Goal: Task Accomplishment & Management: Manage account settings

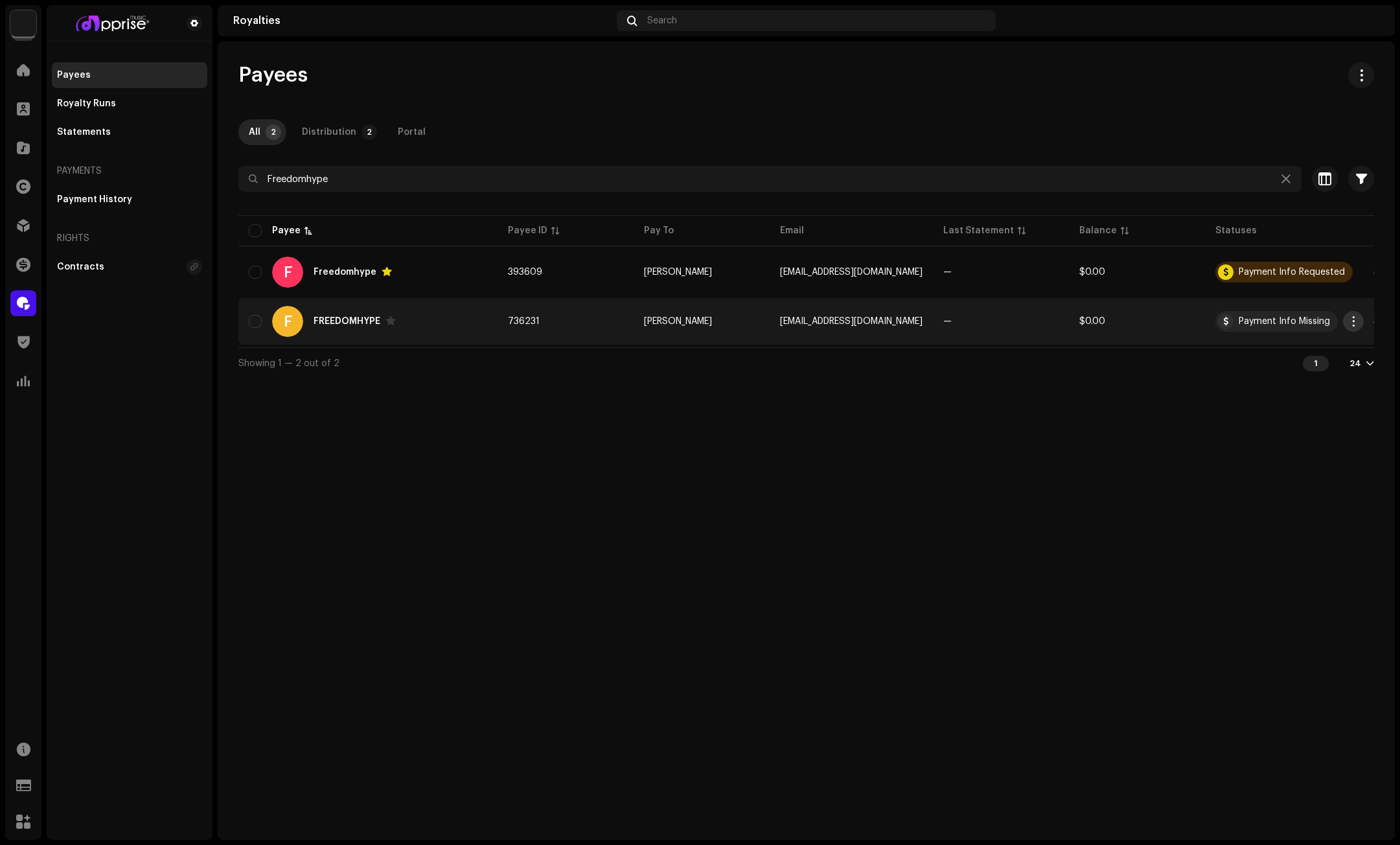
click at [1354, 320] on span "button" at bounding box center [1354, 322] width 10 height 10
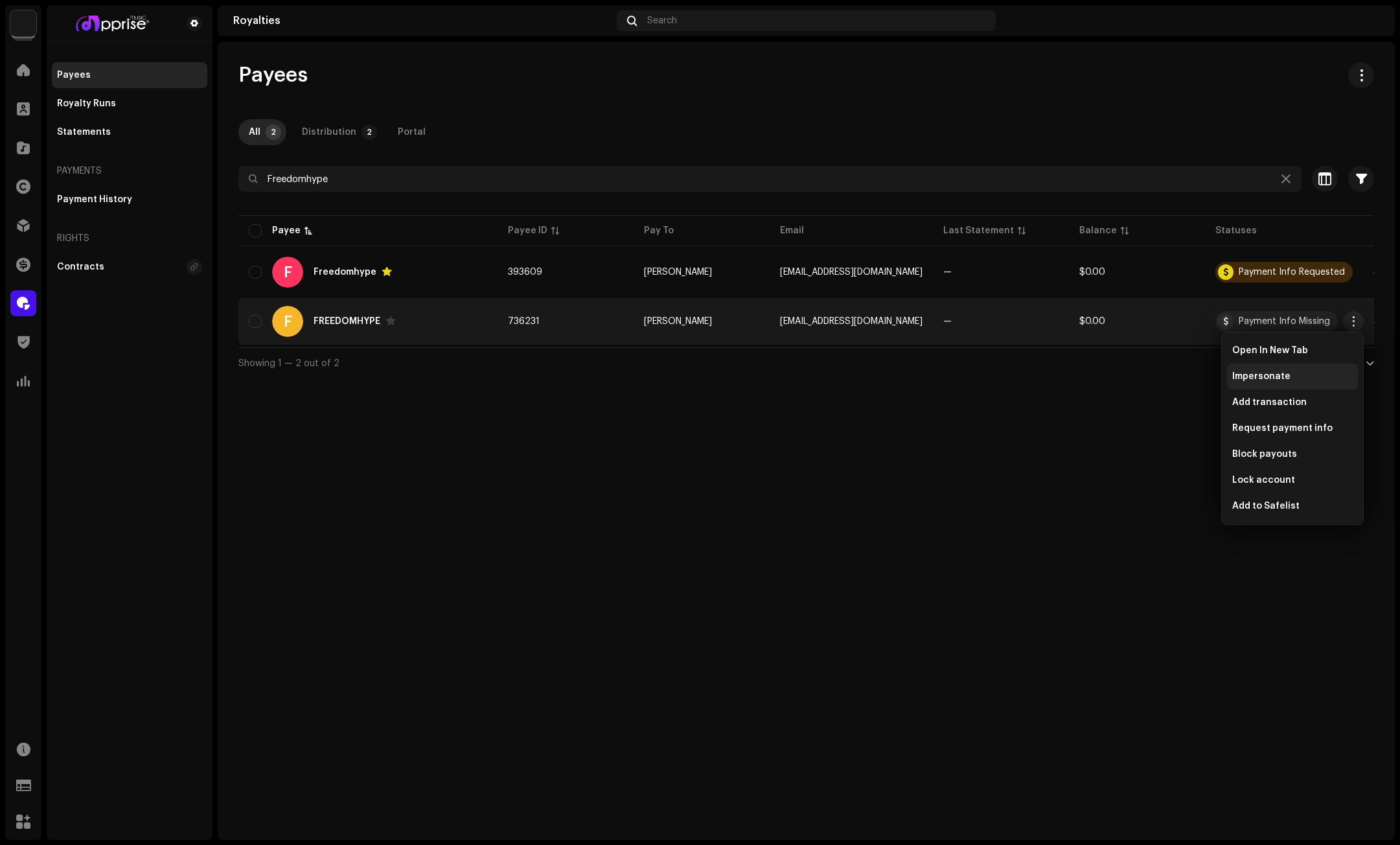
click at [1270, 372] on span "Impersonate" at bounding box center [1261, 376] width 58 height 10
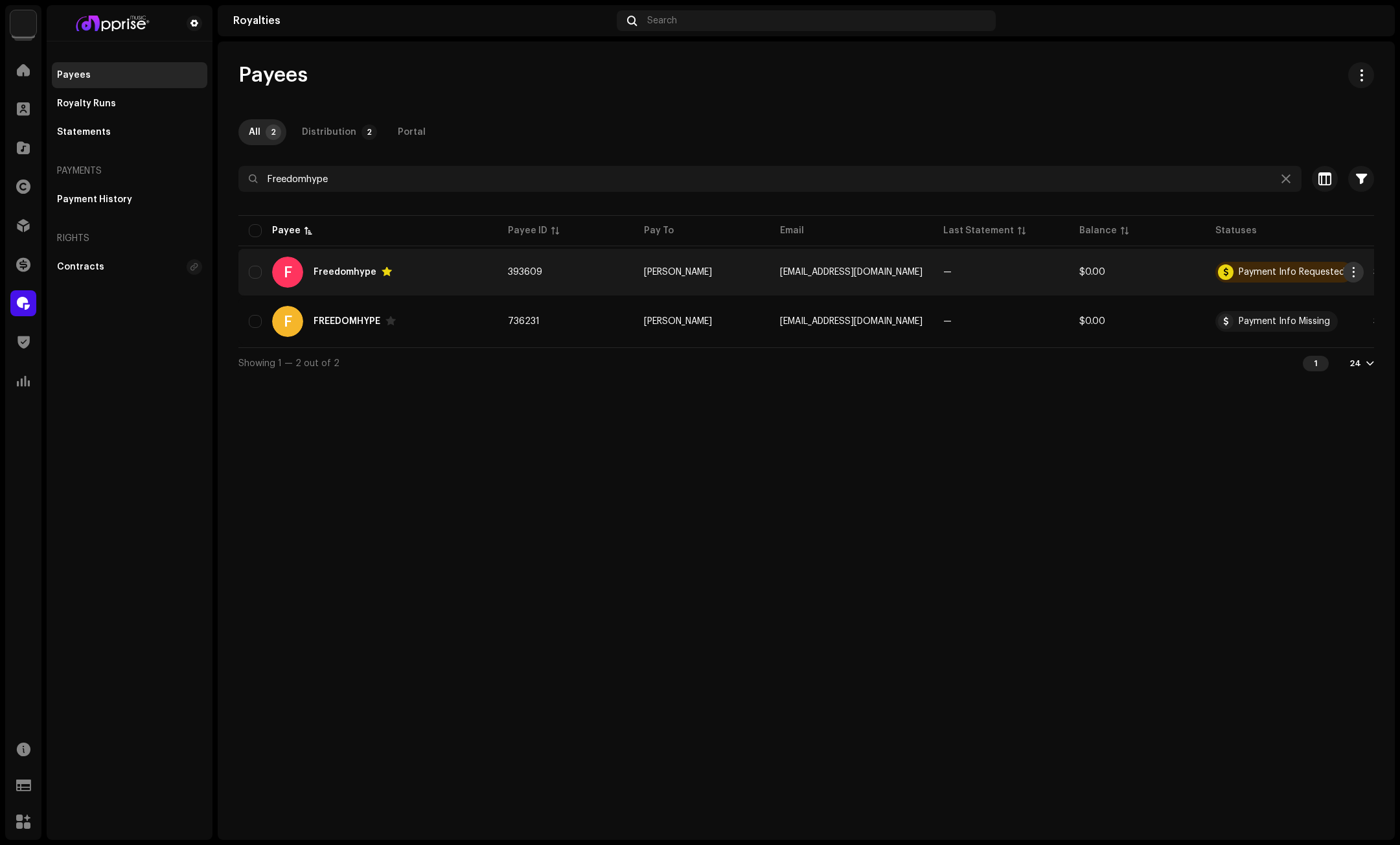
click at [1358, 269] on span "button" at bounding box center [1354, 272] width 10 height 10
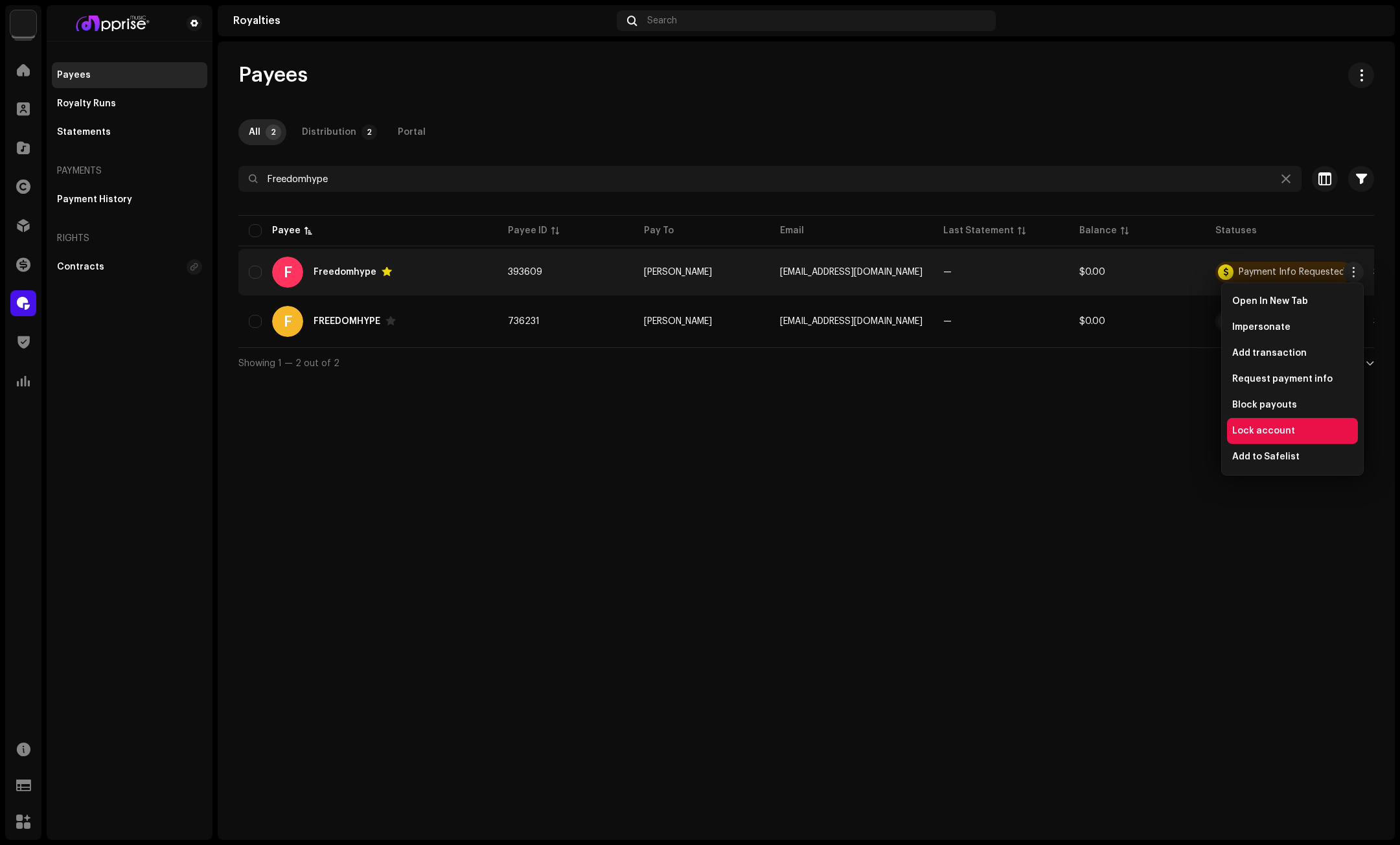
click at [1242, 429] on span "Lock account" at bounding box center [1264, 431] width 63 height 10
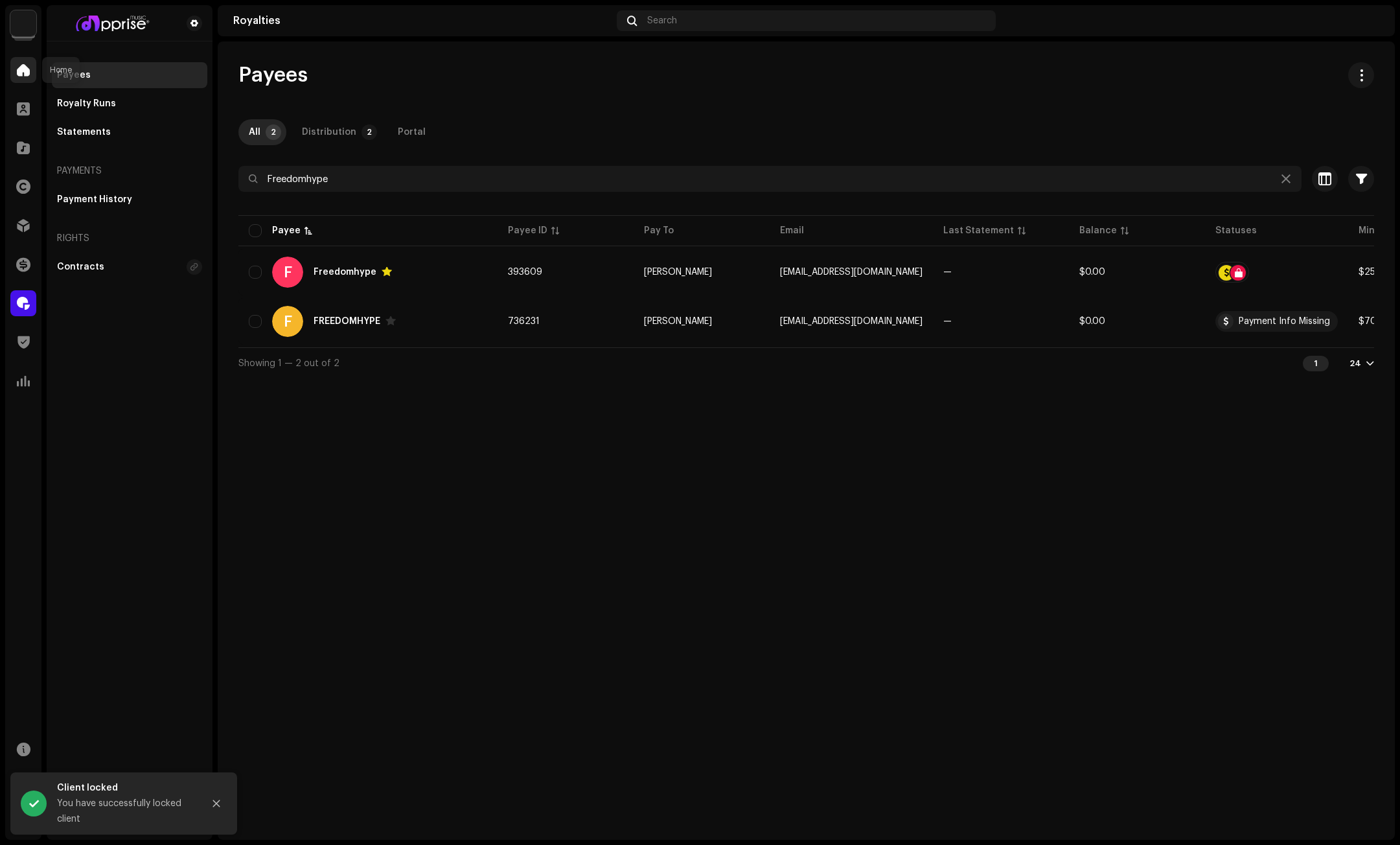
click at [24, 65] on span at bounding box center [23, 70] width 13 height 10
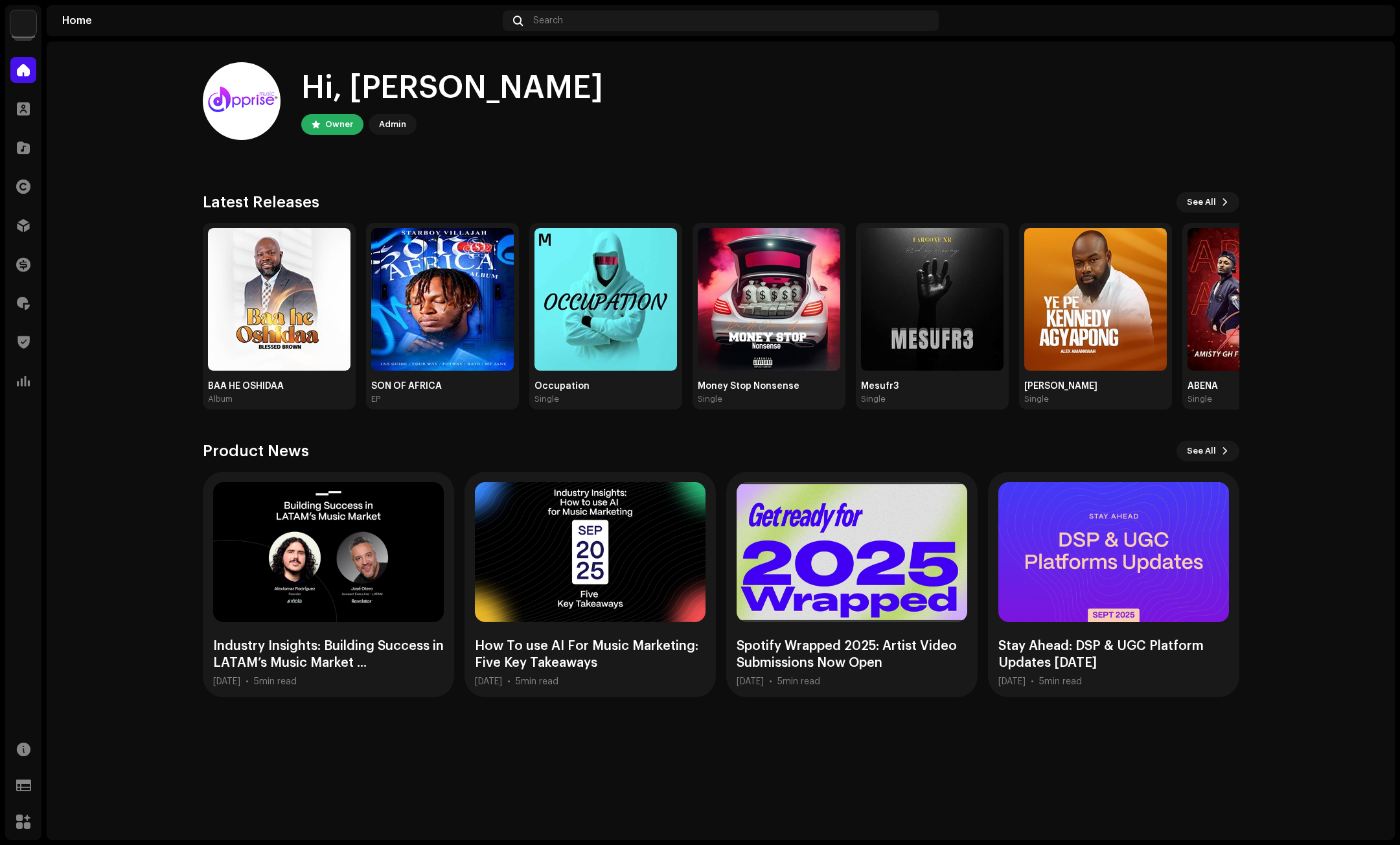
click at [1283, 119] on home-home "Hi, [PERSON_NAME] Owner Admin Check out the latest Product Updates for Check Pr…" at bounding box center [720, 380] width 1349 height 677
click at [19, 226] on span at bounding box center [23, 226] width 13 height 10
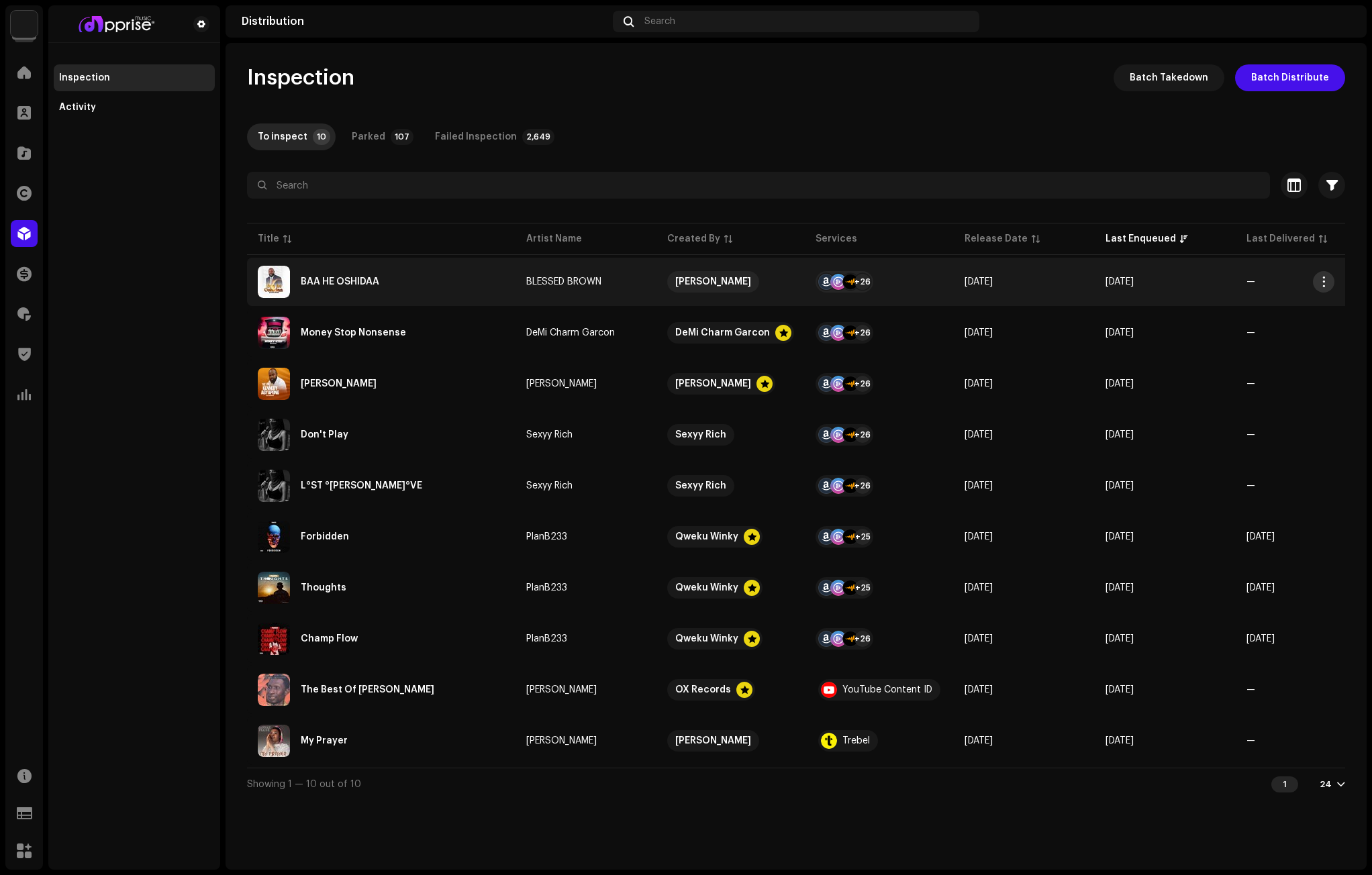
click at [1320, 283] on span "button" at bounding box center [1324, 281] width 10 height 10
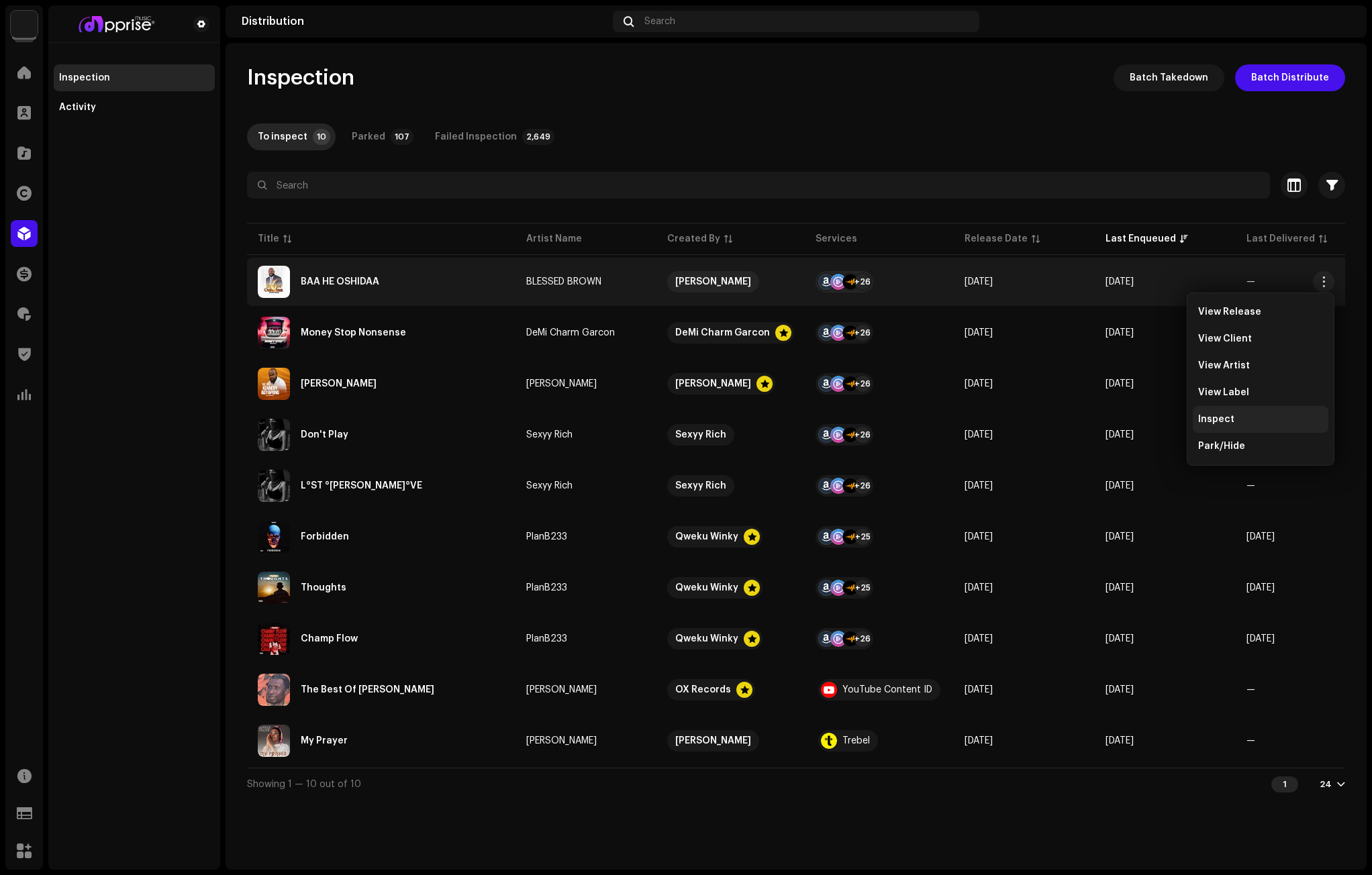
click at [1220, 425] on div "Inspect" at bounding box center [1261, 419] width 136 height 27
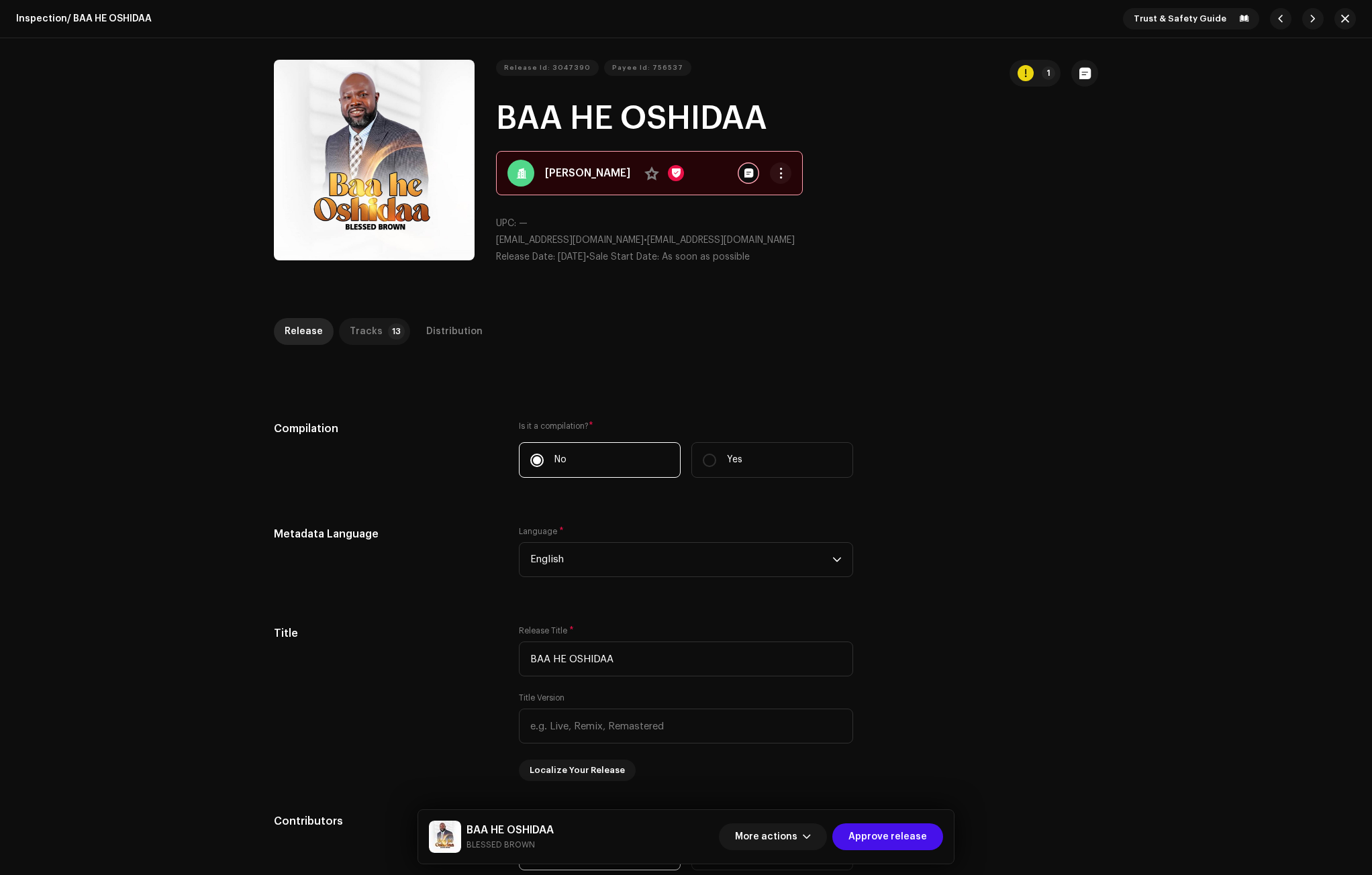
click at [370, 331] on div "Tracks" at bounding box center [366, 331] width 33 height 27
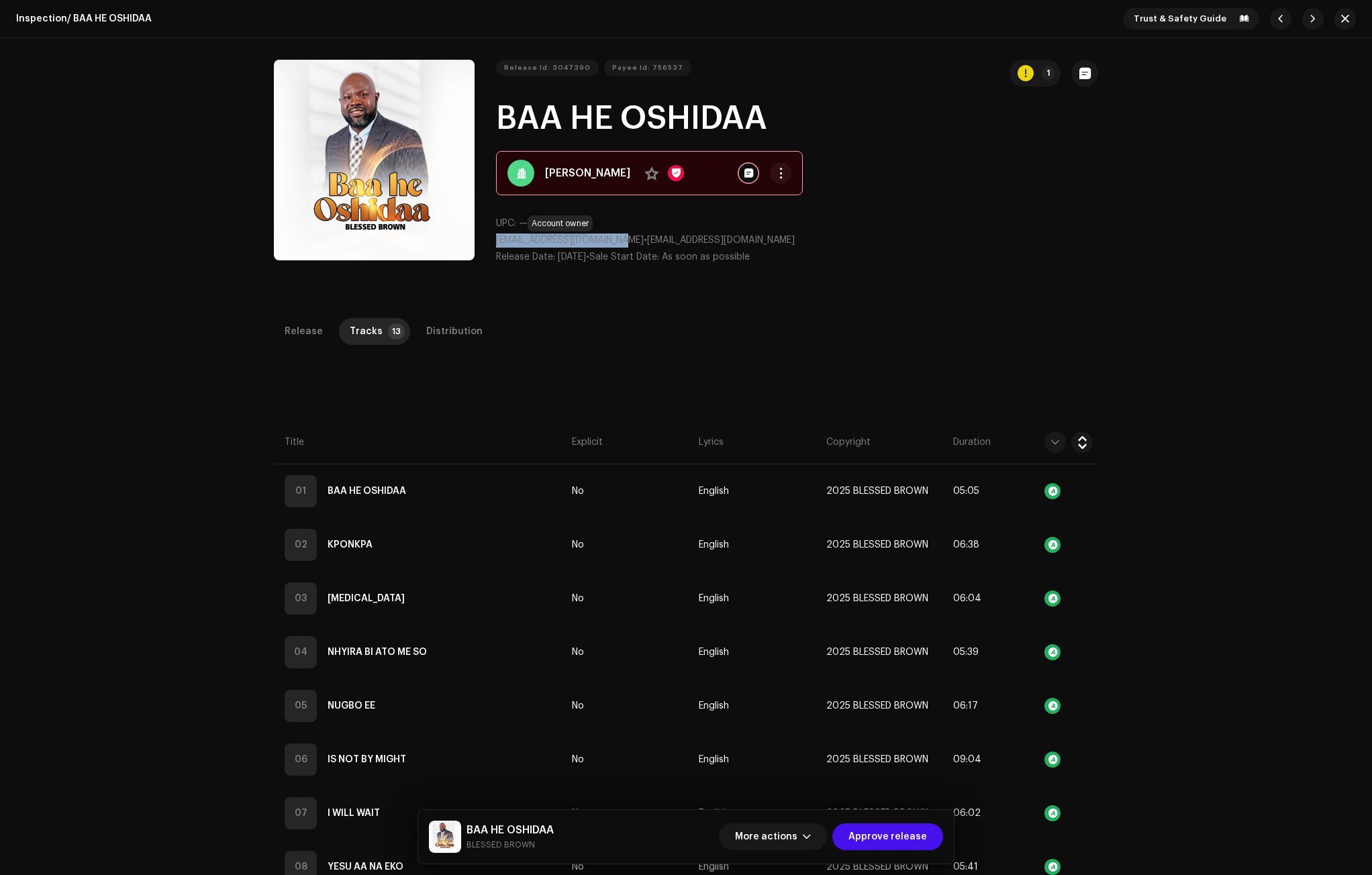
drag, startPoint x: 627, startPoint y: 241, endPoint x: 495, endPoint y: 244, distance: 132.0
click at [496, 244] on span "[EMAIL_ADDRESS][DOMAIN_NAME]" at bounding box center [569, 240] width 147 height 10
copy span "[EMAIL_ADDRESS][DOMAIN_NAME]"
click at [644, 169] on span at bounding box center [651, 173] width 15 height 10
click at [1309, 16] on span "button" at bounding box center [1313, 18] width 8 height 10
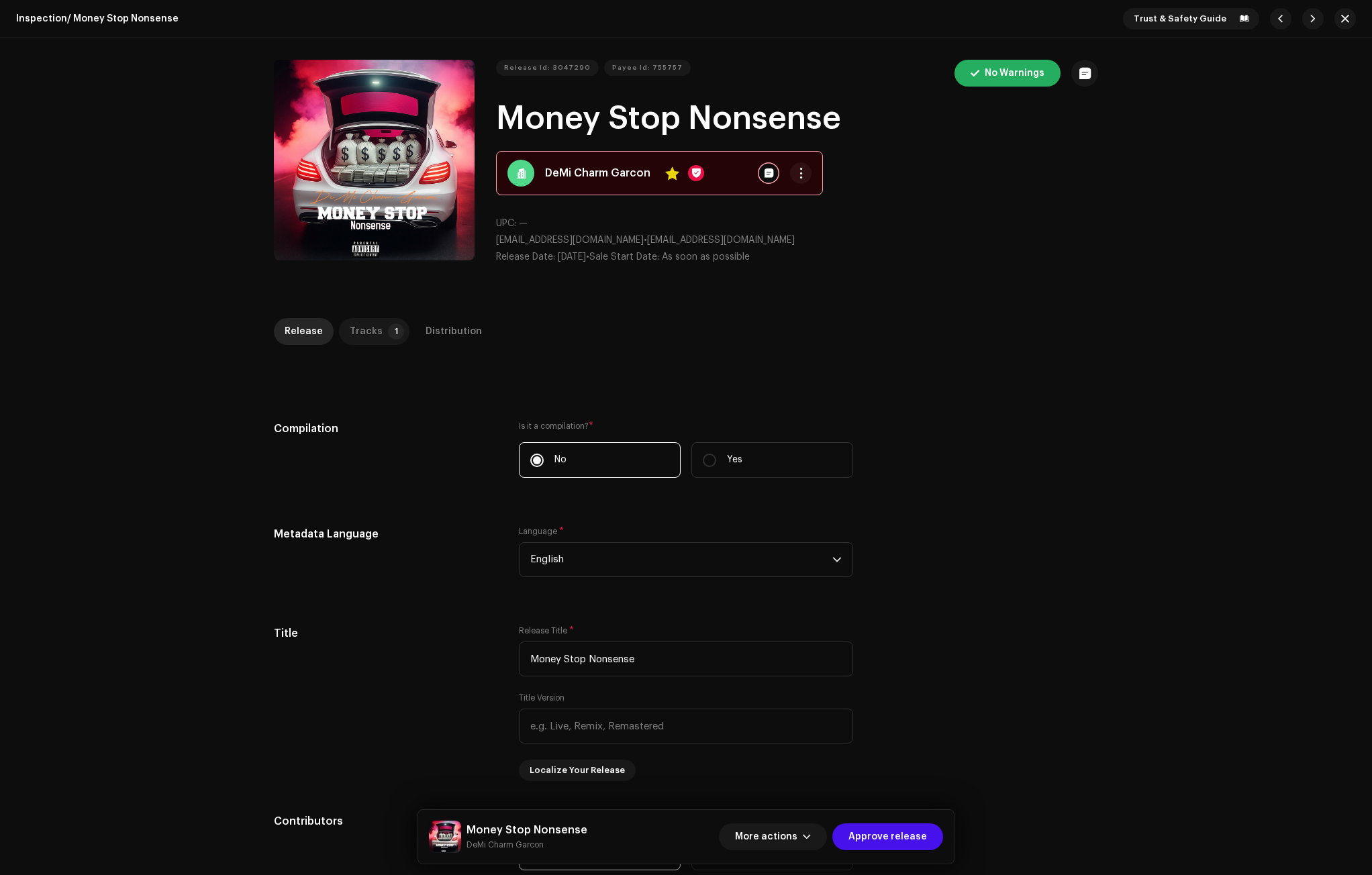
click at [388, 328] on p-badge "1" at bounding box center [396, 331] width 16 height 16
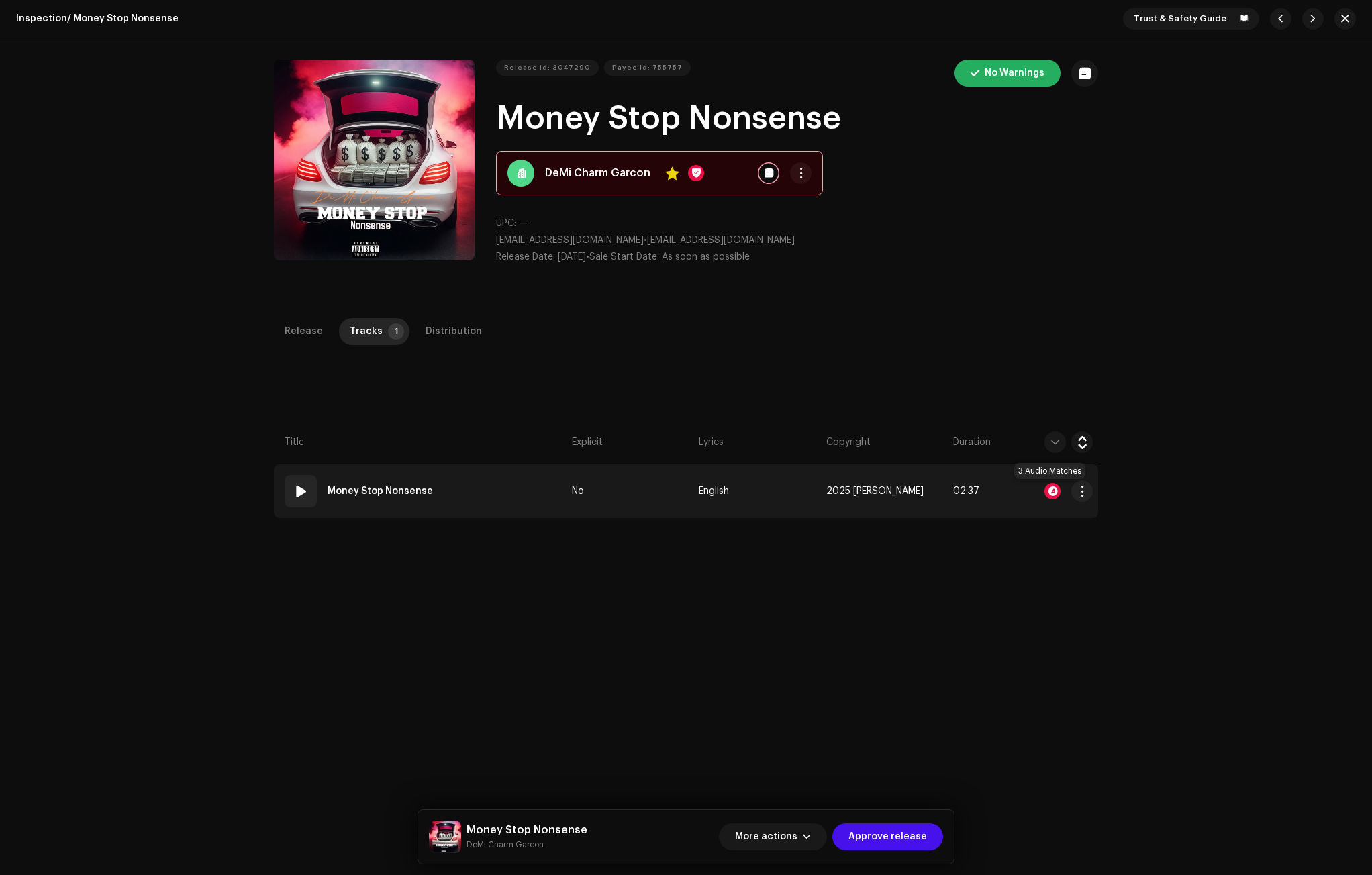
click at [1051, 490] on div at bounding box center [1052, 491] width 16 height 16
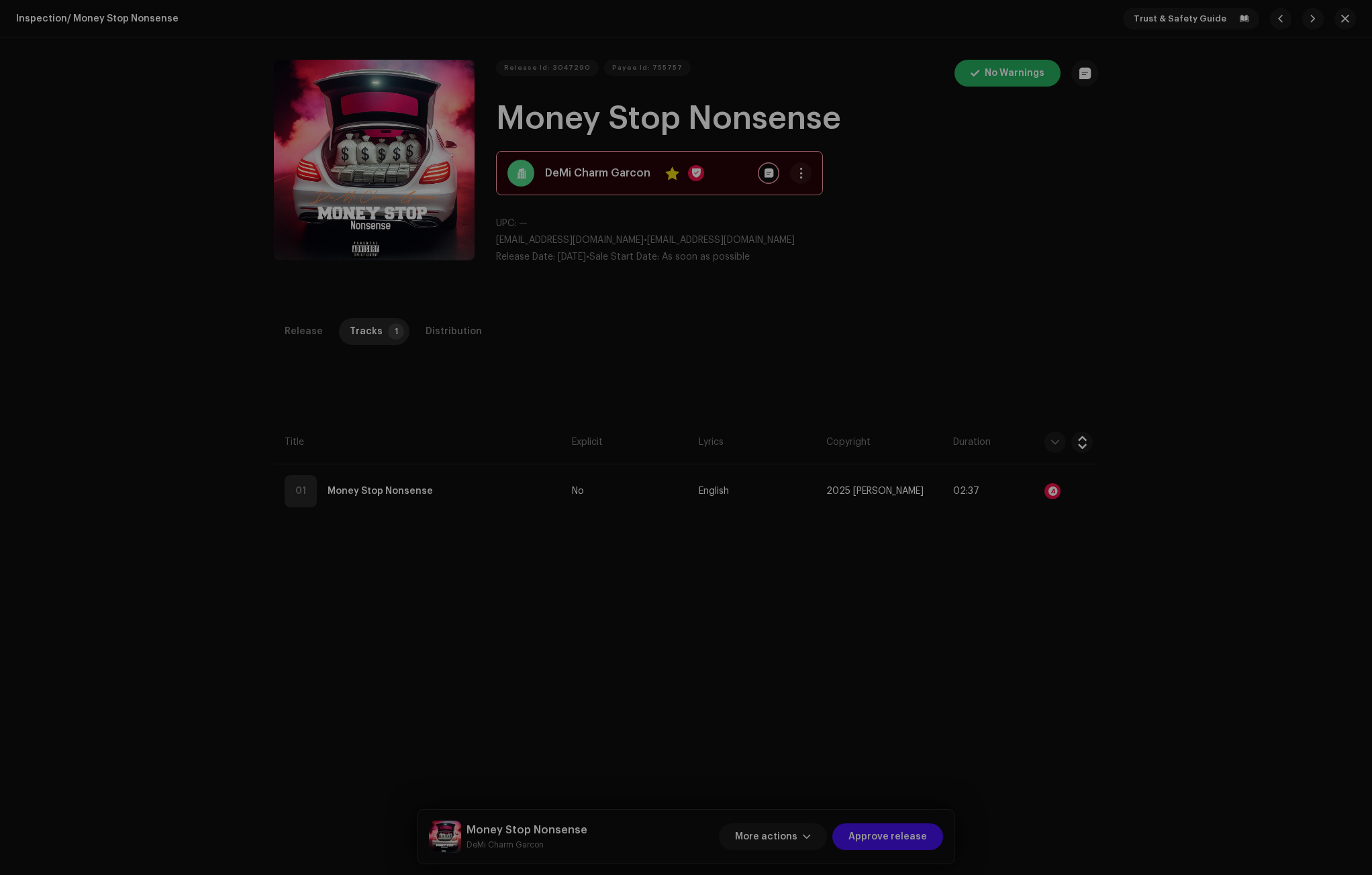
click at [1029, 327] on div "Audio Recognition by Remix/Sample 3 All results require review/listening to avo…" at bounding box center [686, 438] width 1372 height 875
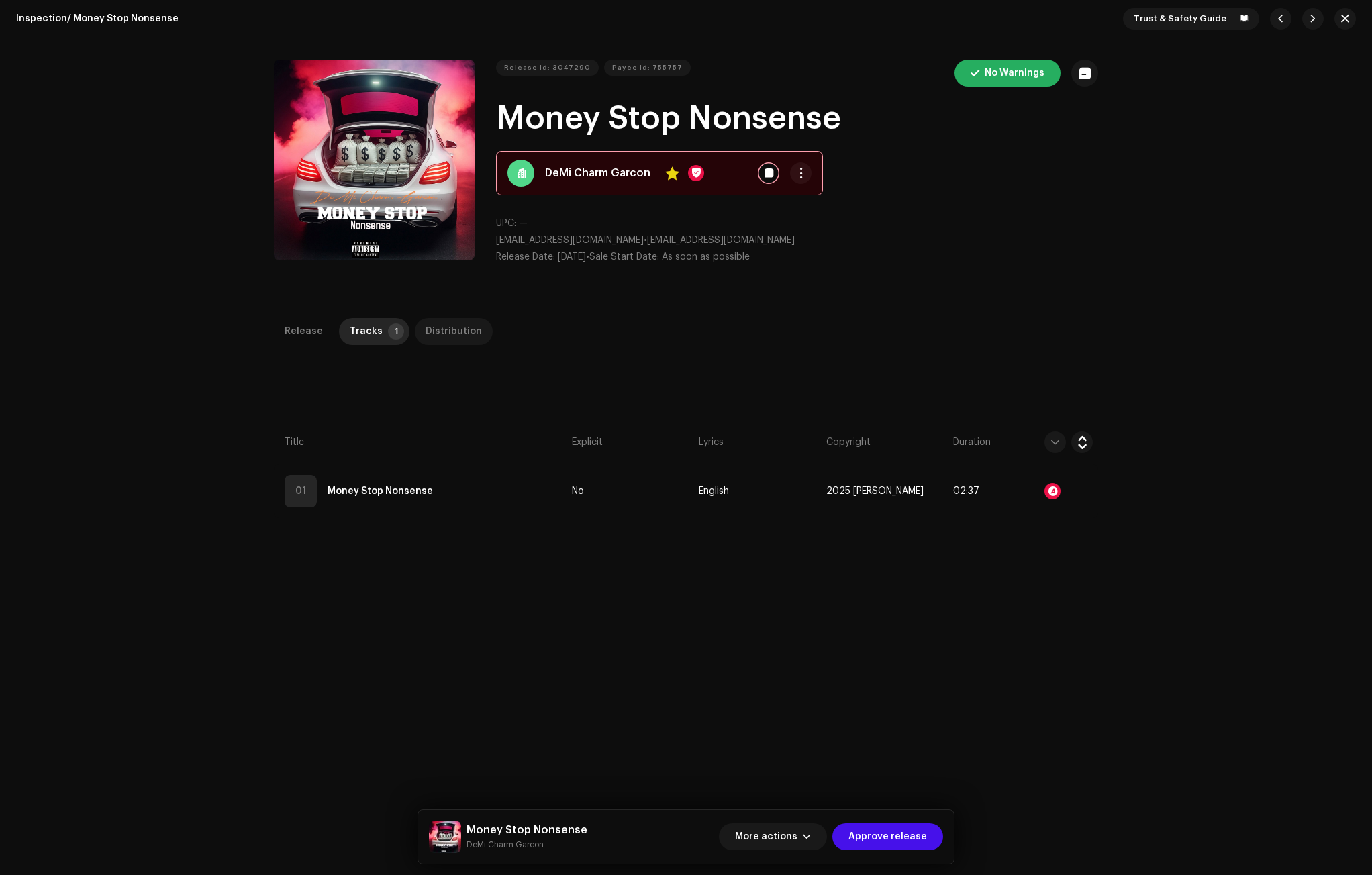
click at [444, 326] on div "Distribution" at bounding box center [453, 331] width 57 height 27
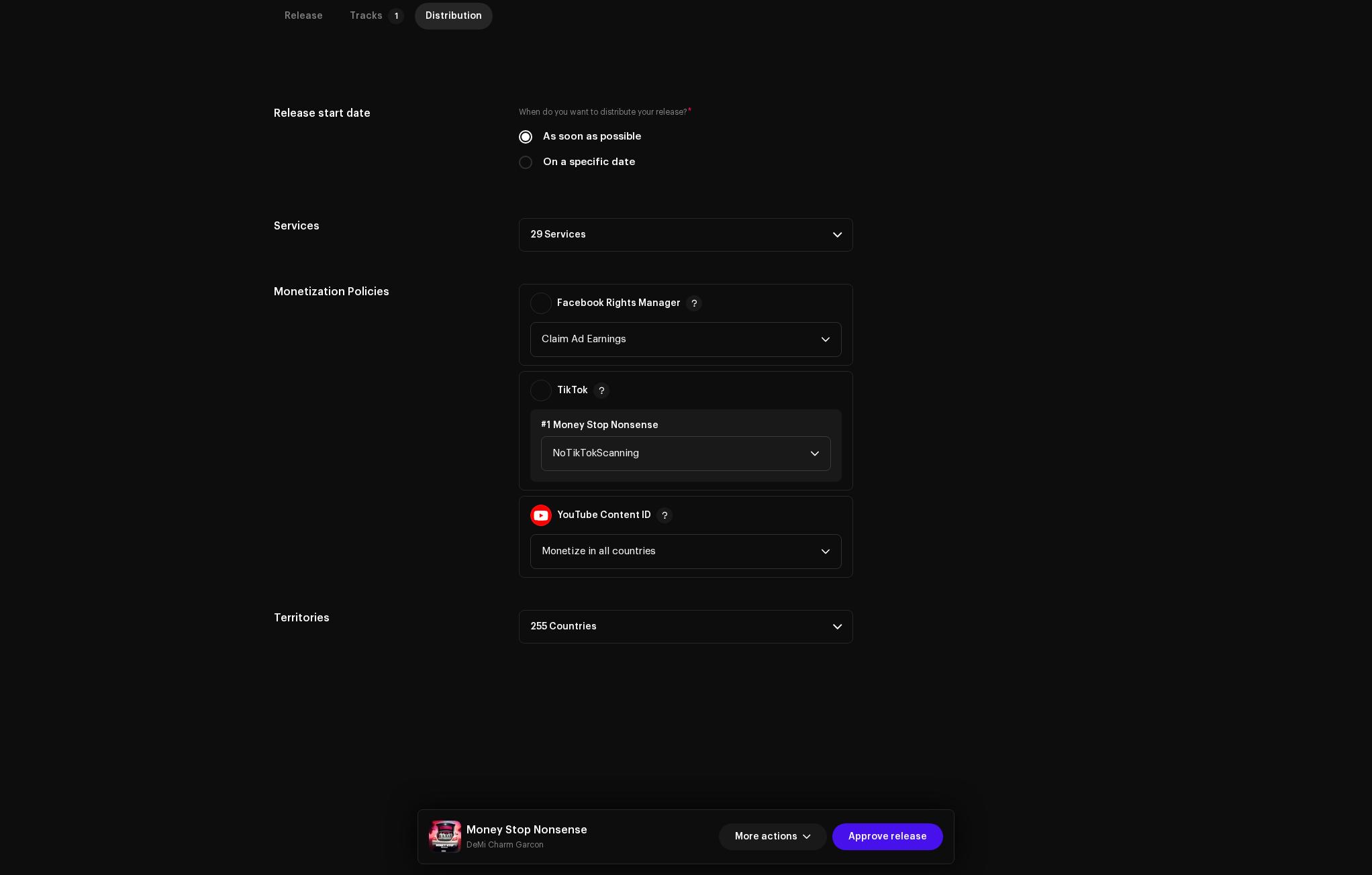
scroll to position [318, 0]
click at [573, 223] on p-accordion-header "29 Services" at bounding box center [686, 232] width 335 height 34
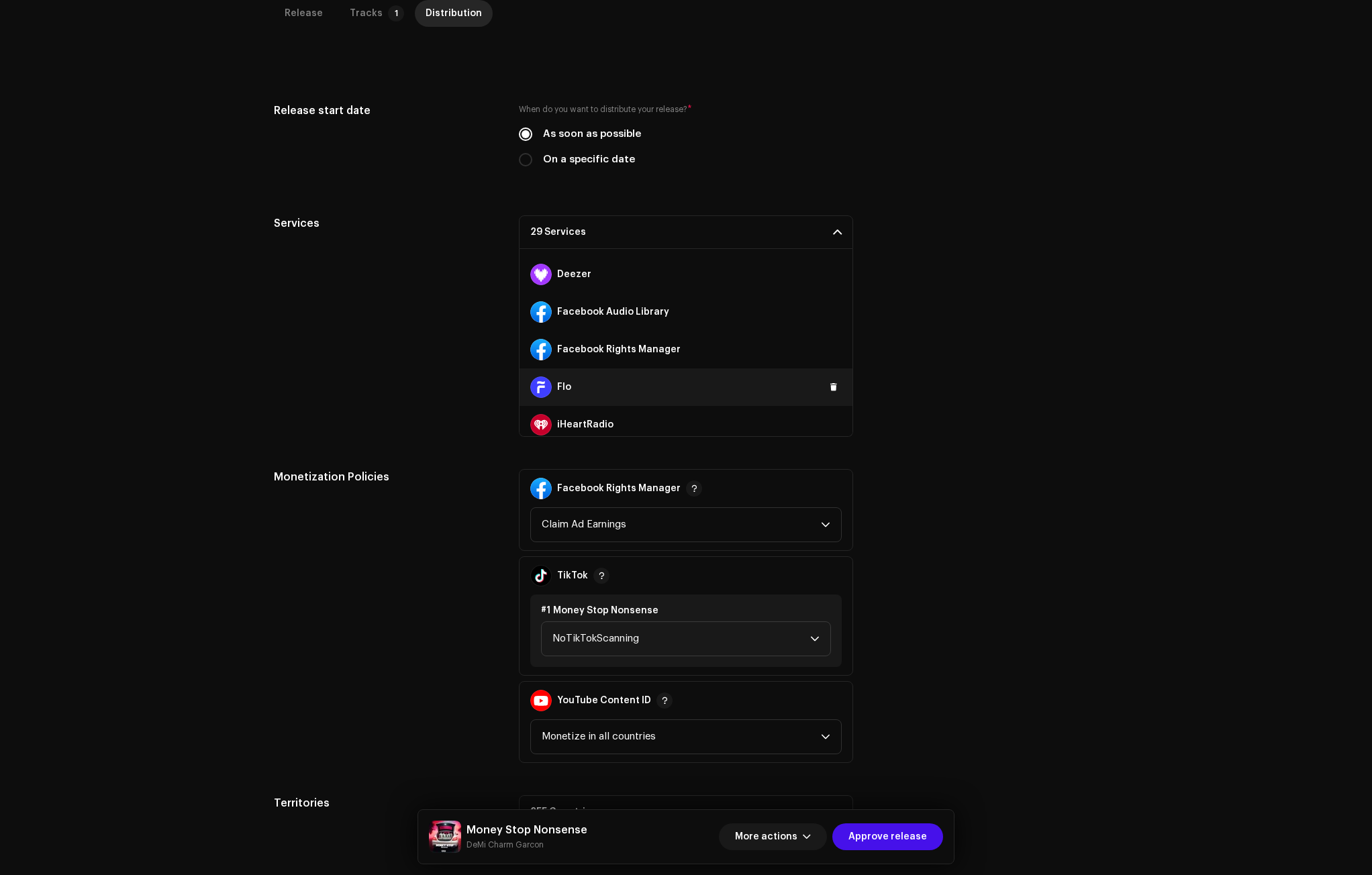
scroll to position [201, 0]
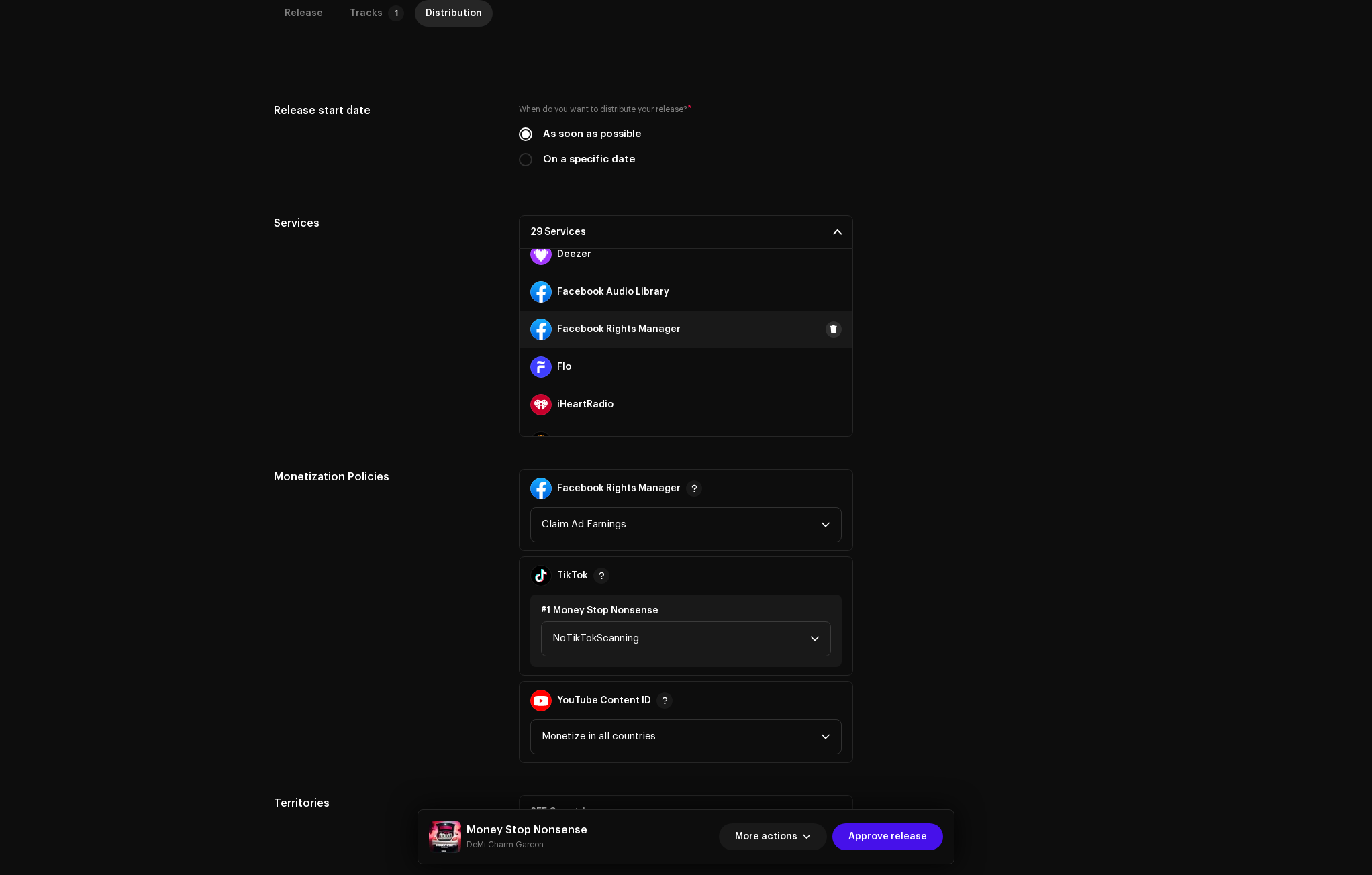
click at [825, 329] on button at bounding box center [833, 329] width 16 height 16
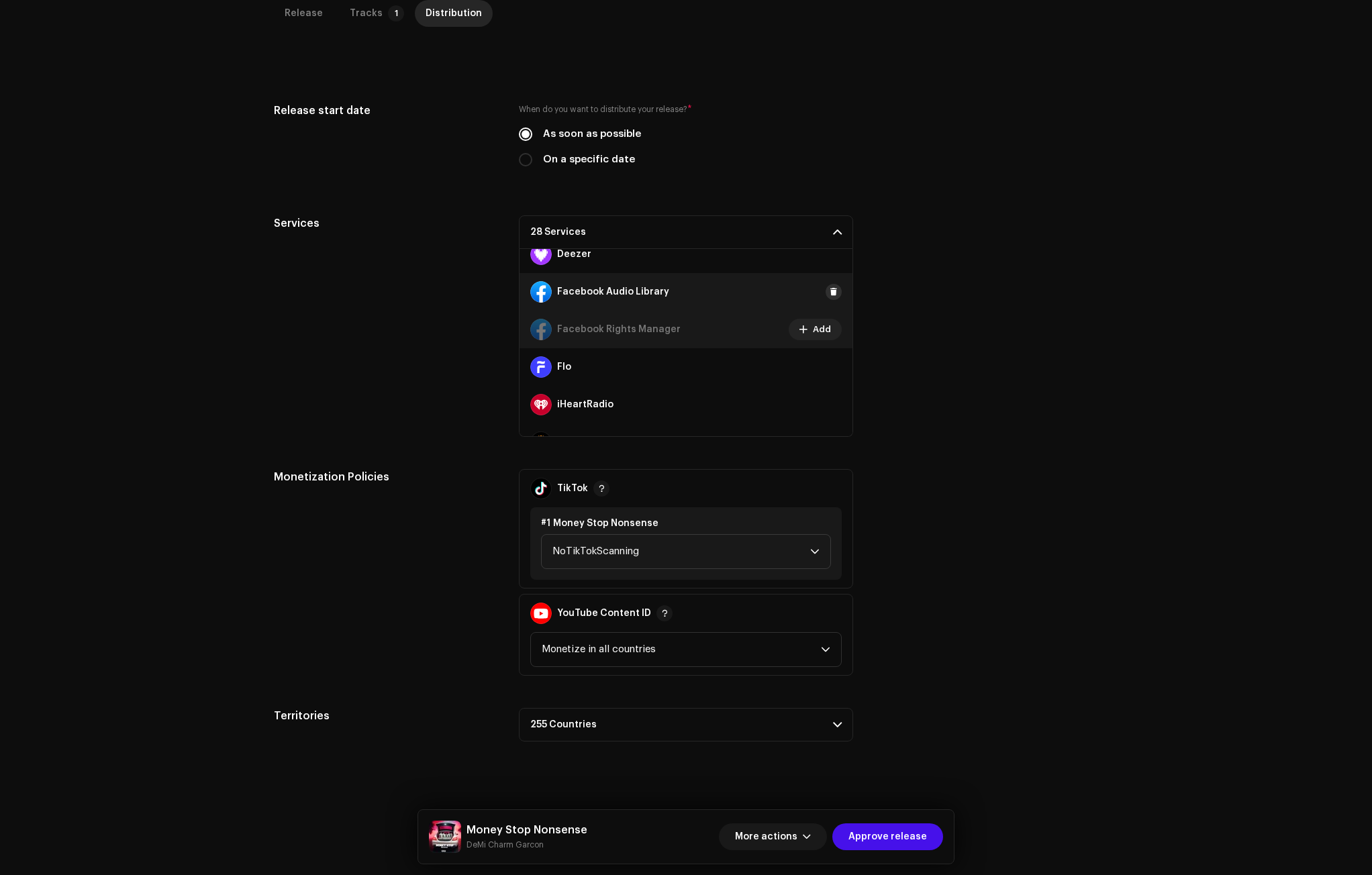
click at [830, 289] on span at bounding box center [833, 292] width 8 height 10
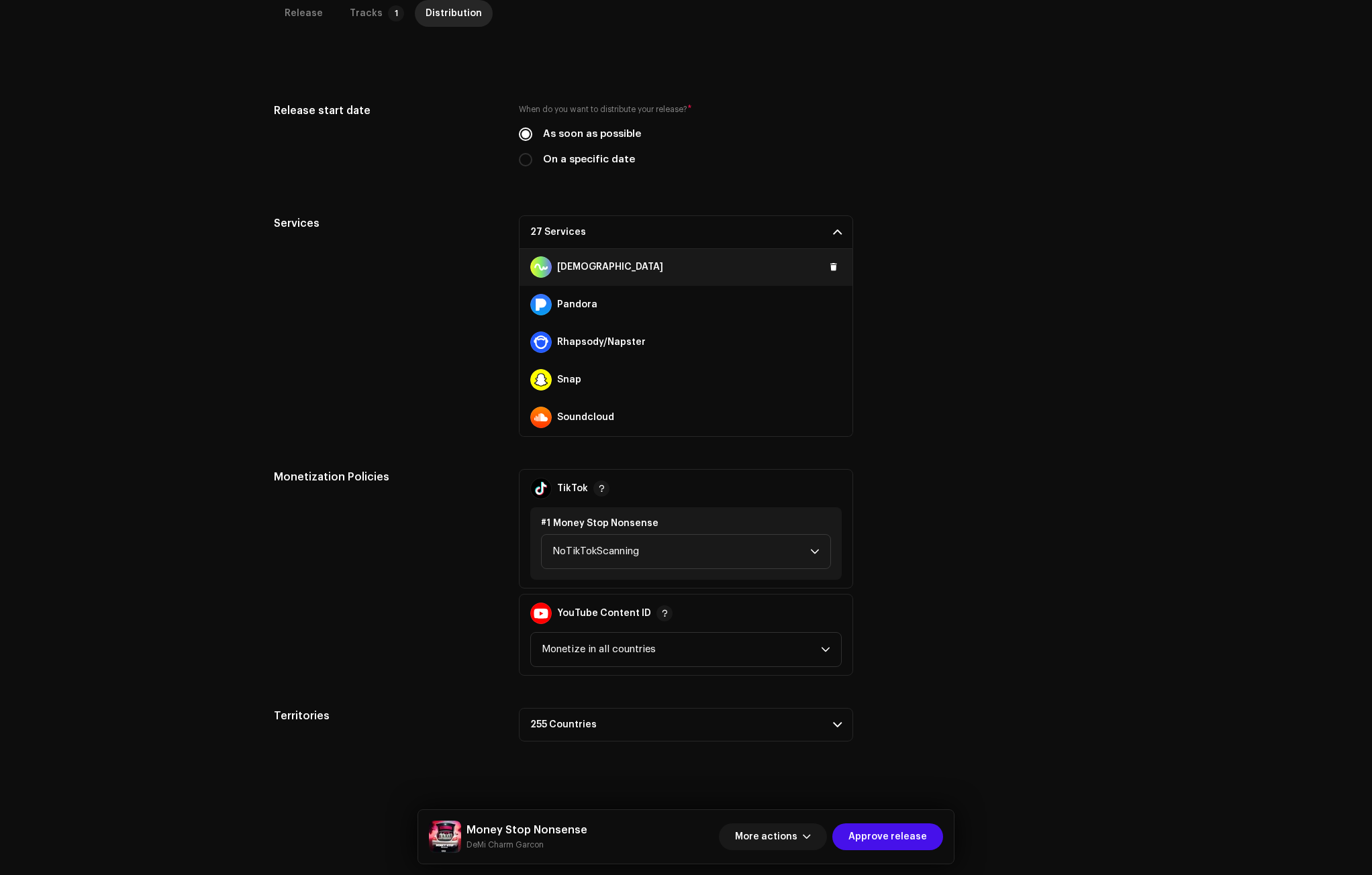
scroll to position [671, 0]
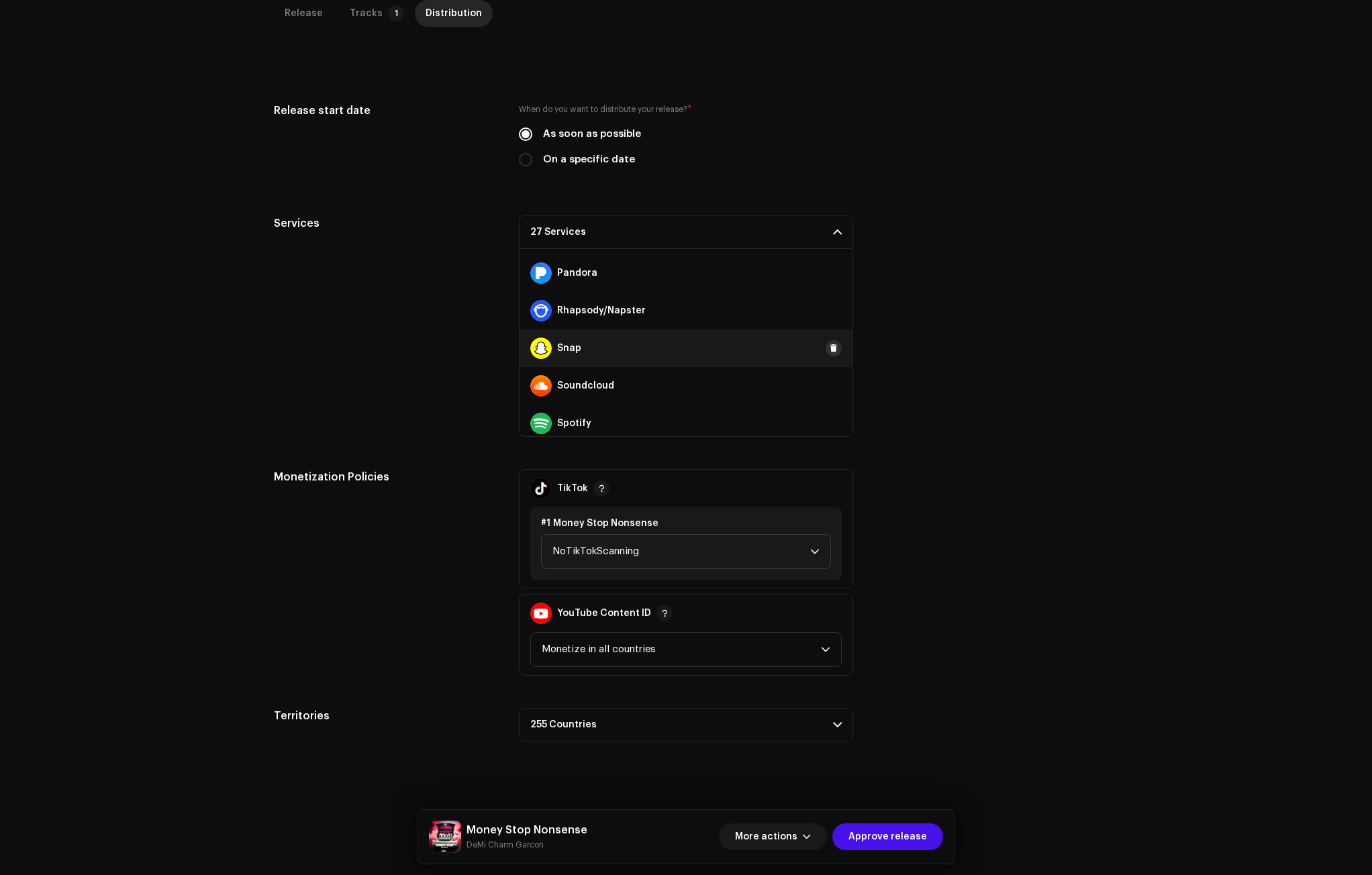
click at [830, 344] on span at bounding box center [833, 349] width 8 height 10
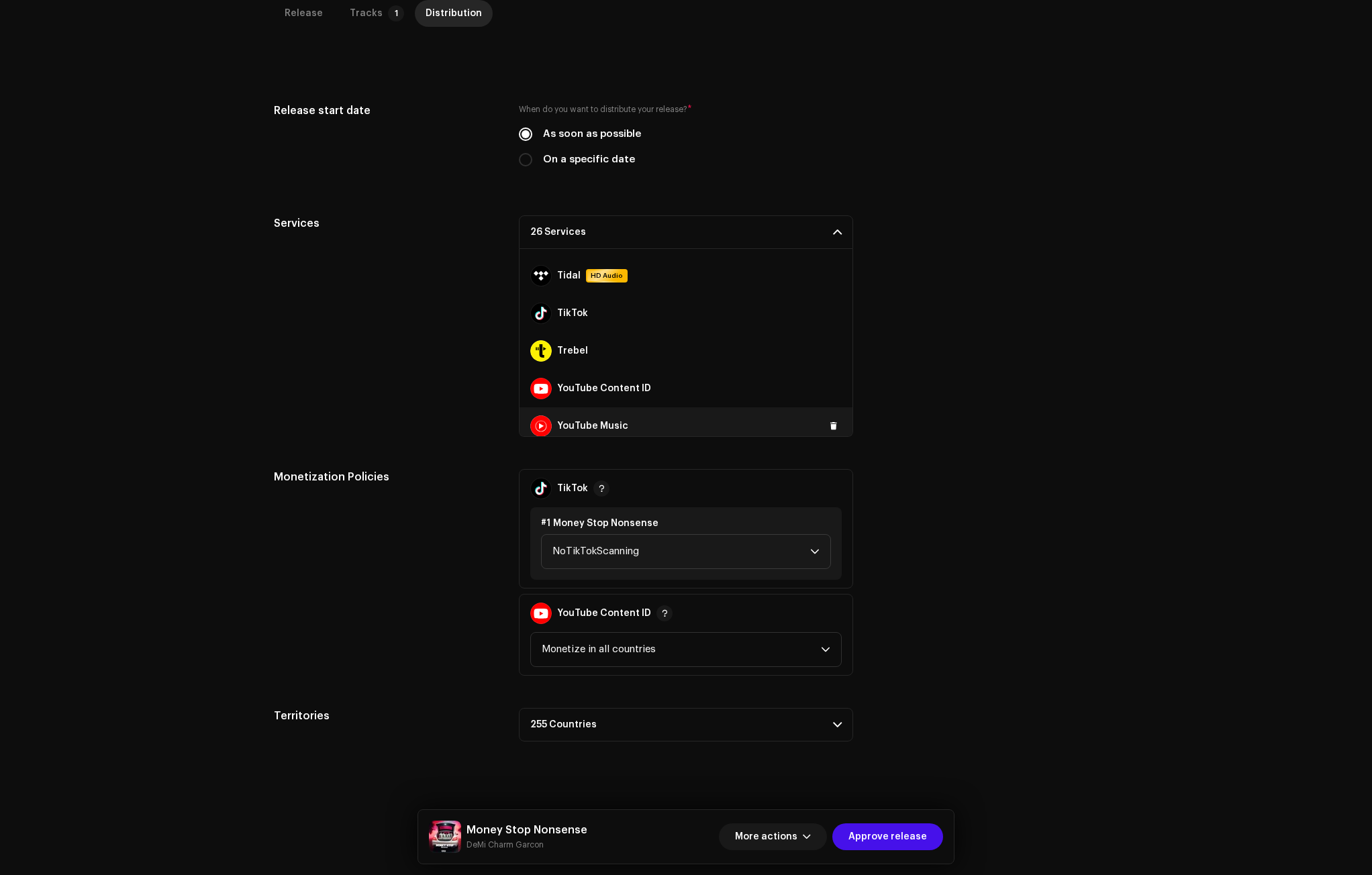
scroll to position [903, 0]
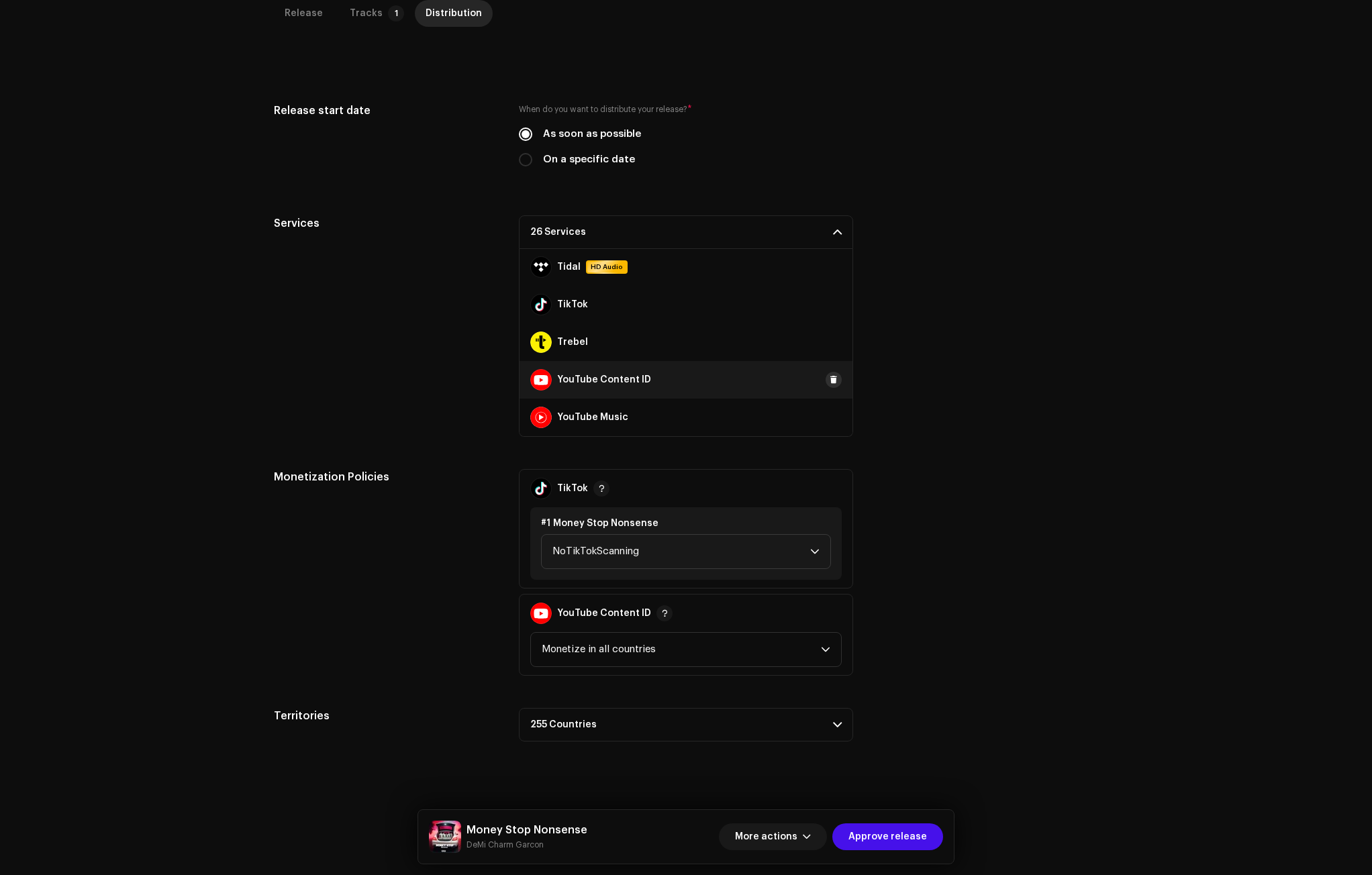
click at [830, 378] on span at bounding box center [833, 380] width 8 height 10
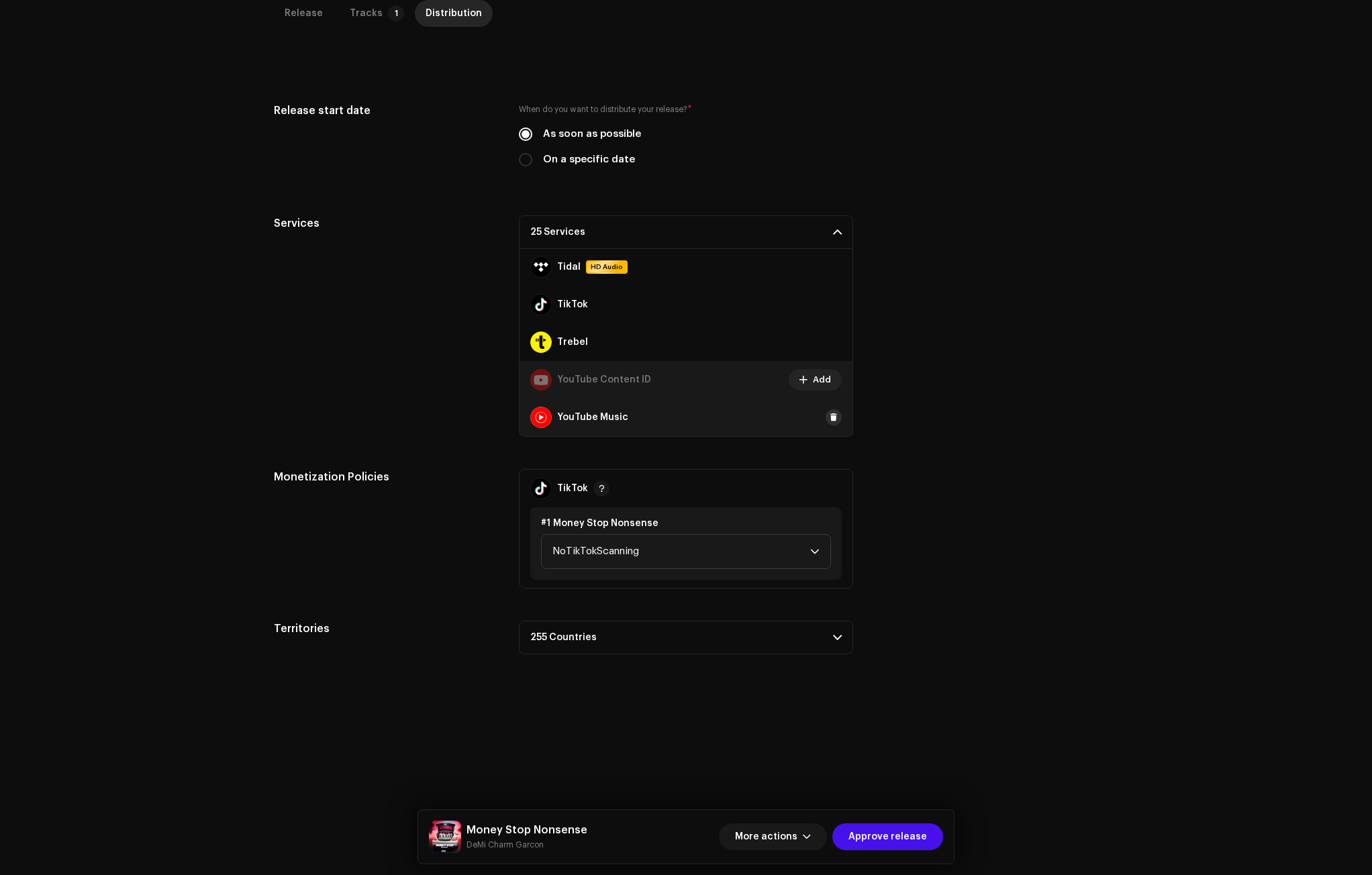
click at [830, 418] on span at bounding box center [833, 417] width 8 height 10
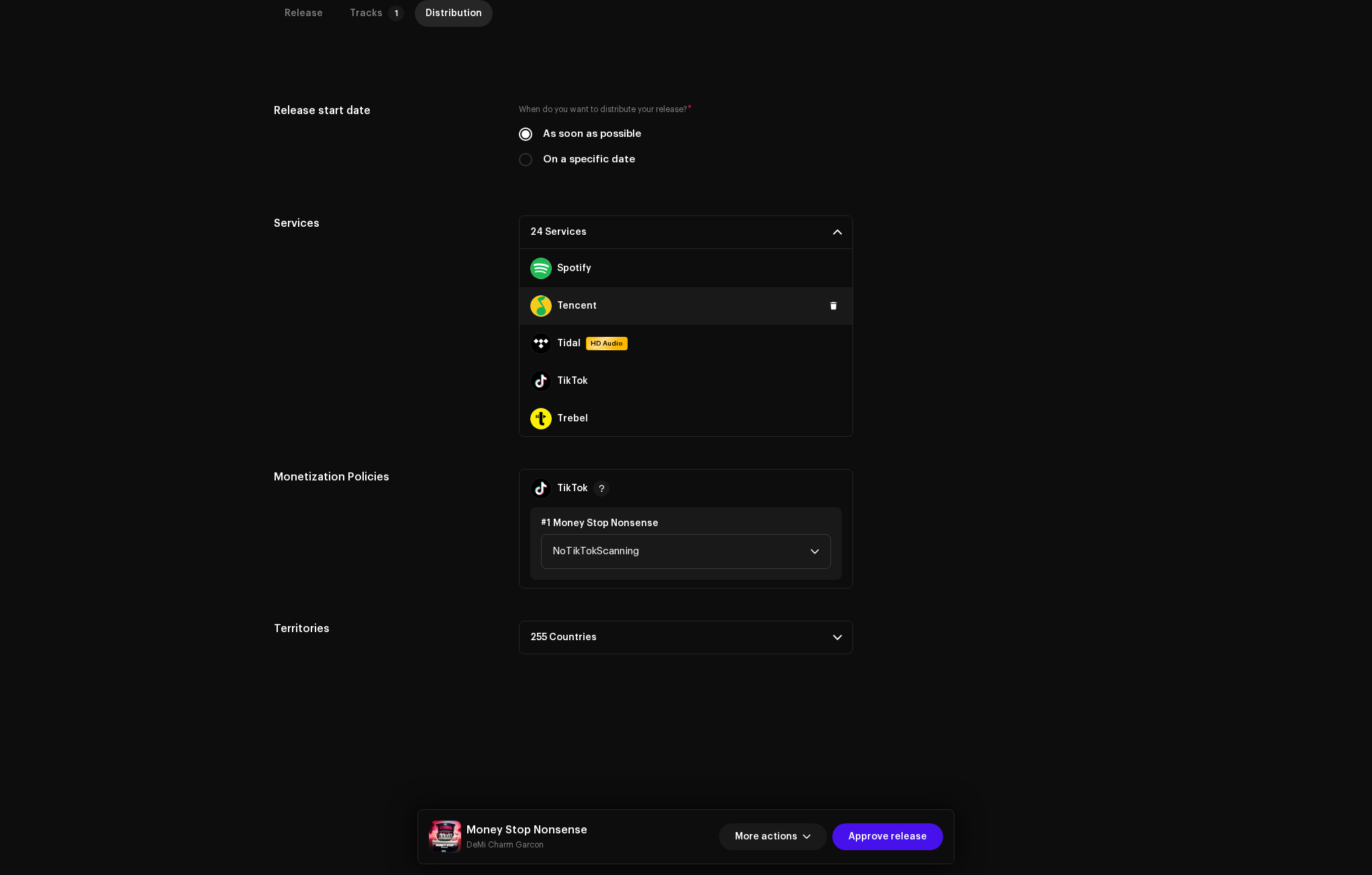
scroll to position [836, 0]
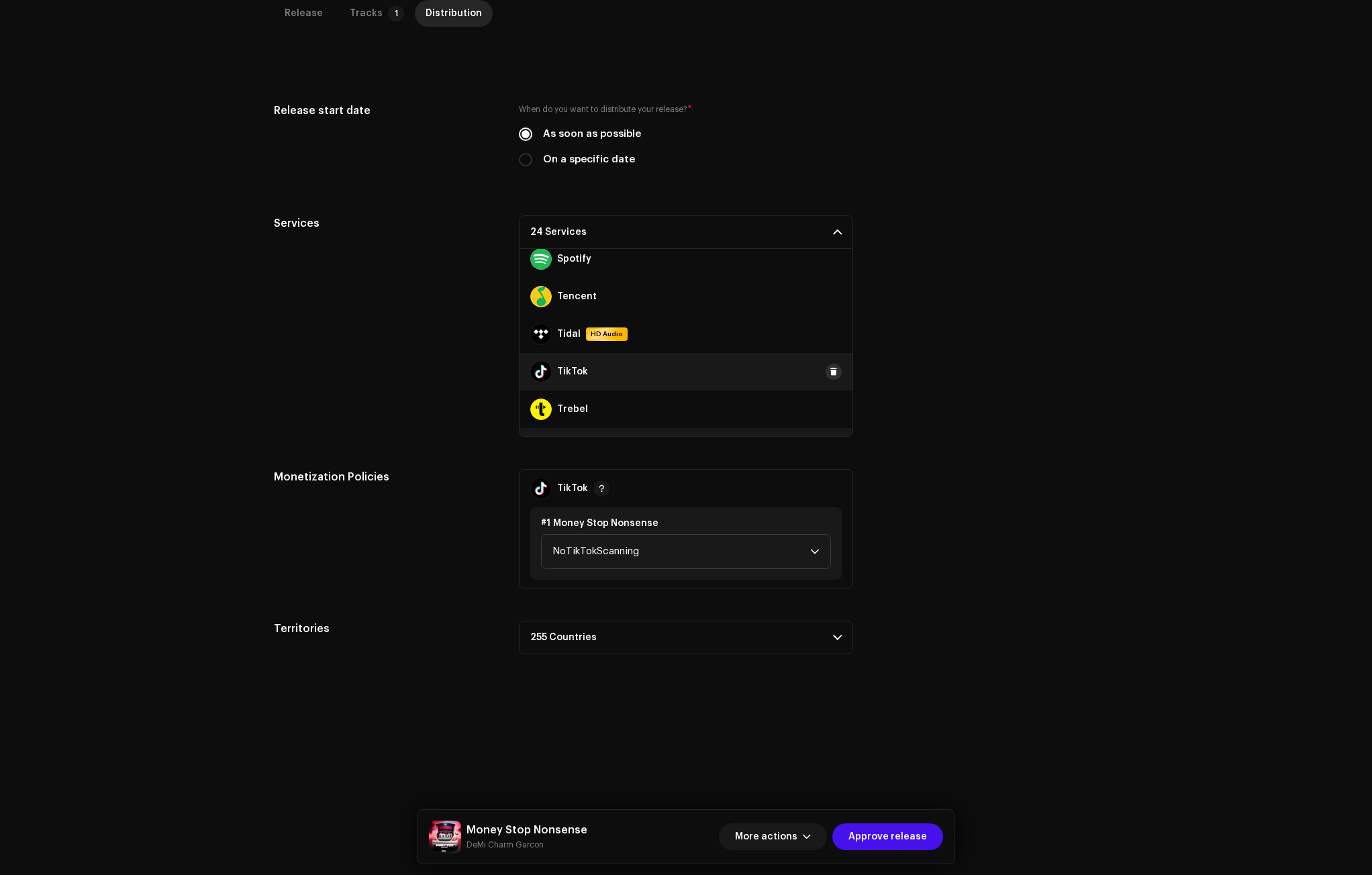
click at [833, 372] on button at bounding box center [833, 371] width 16 height 16
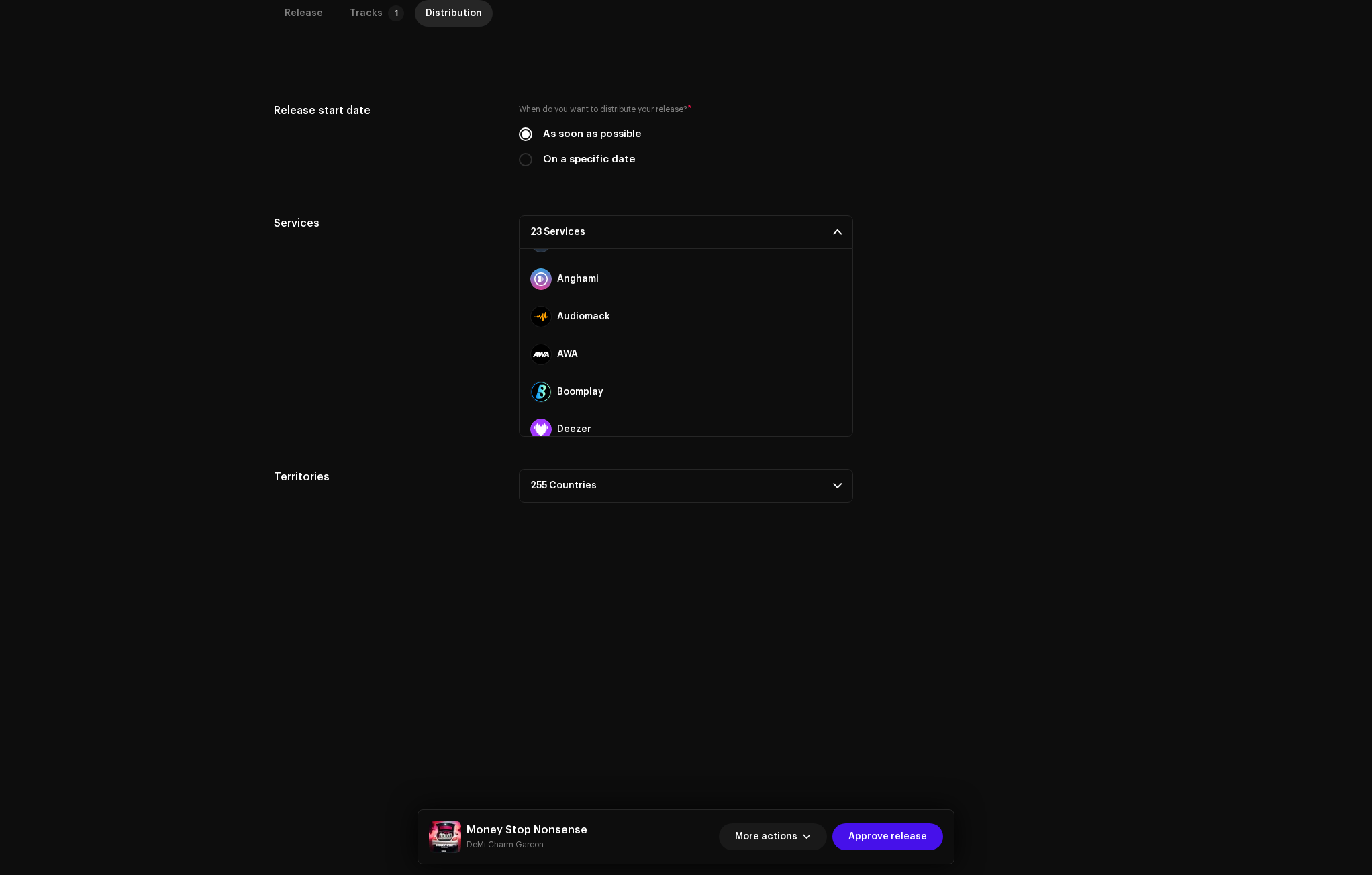
scroll to position [0, 0]
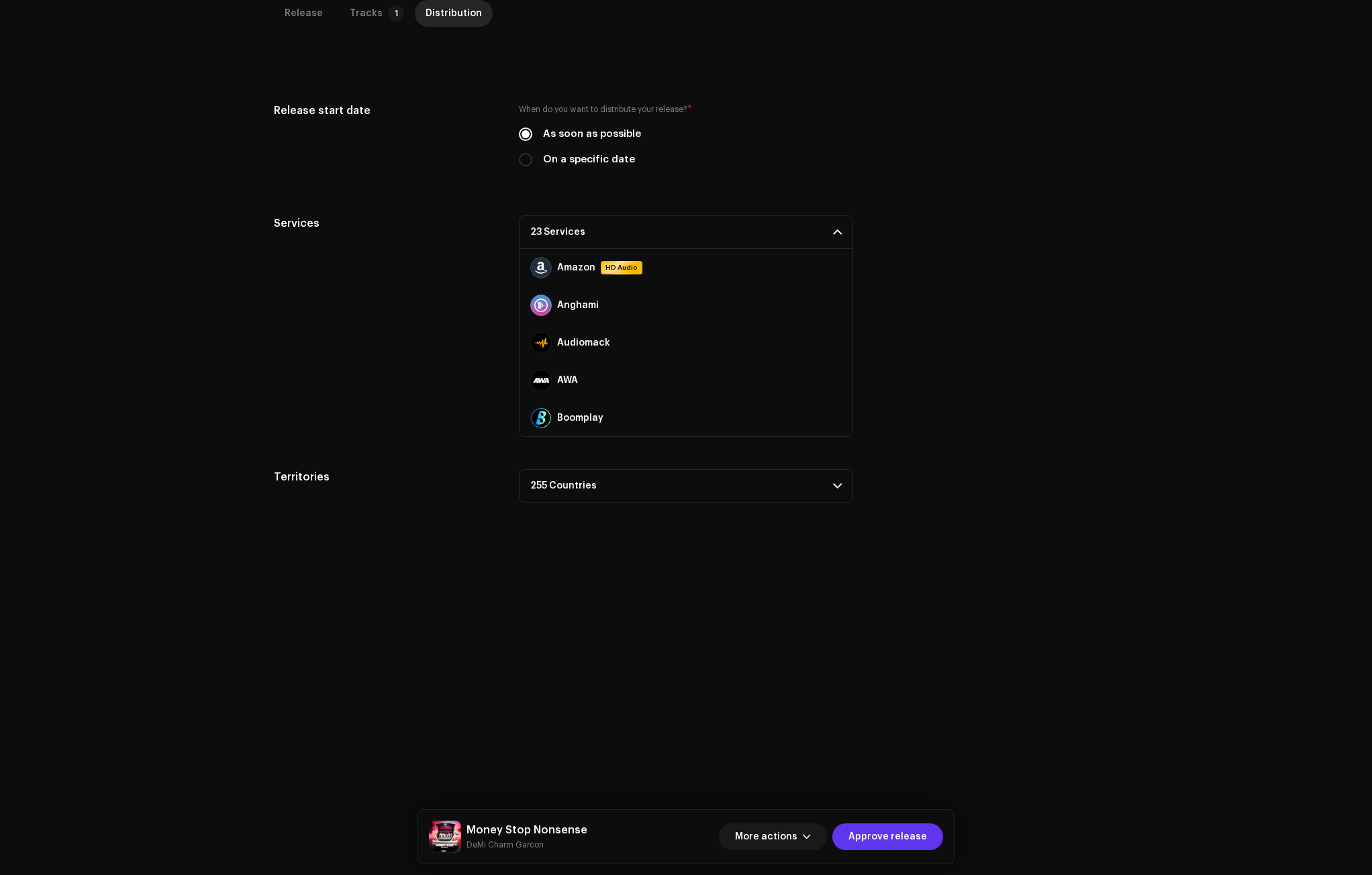
click at [908, 839] on span "Approve release" at bounding box center [887, 837] width 78 height 27
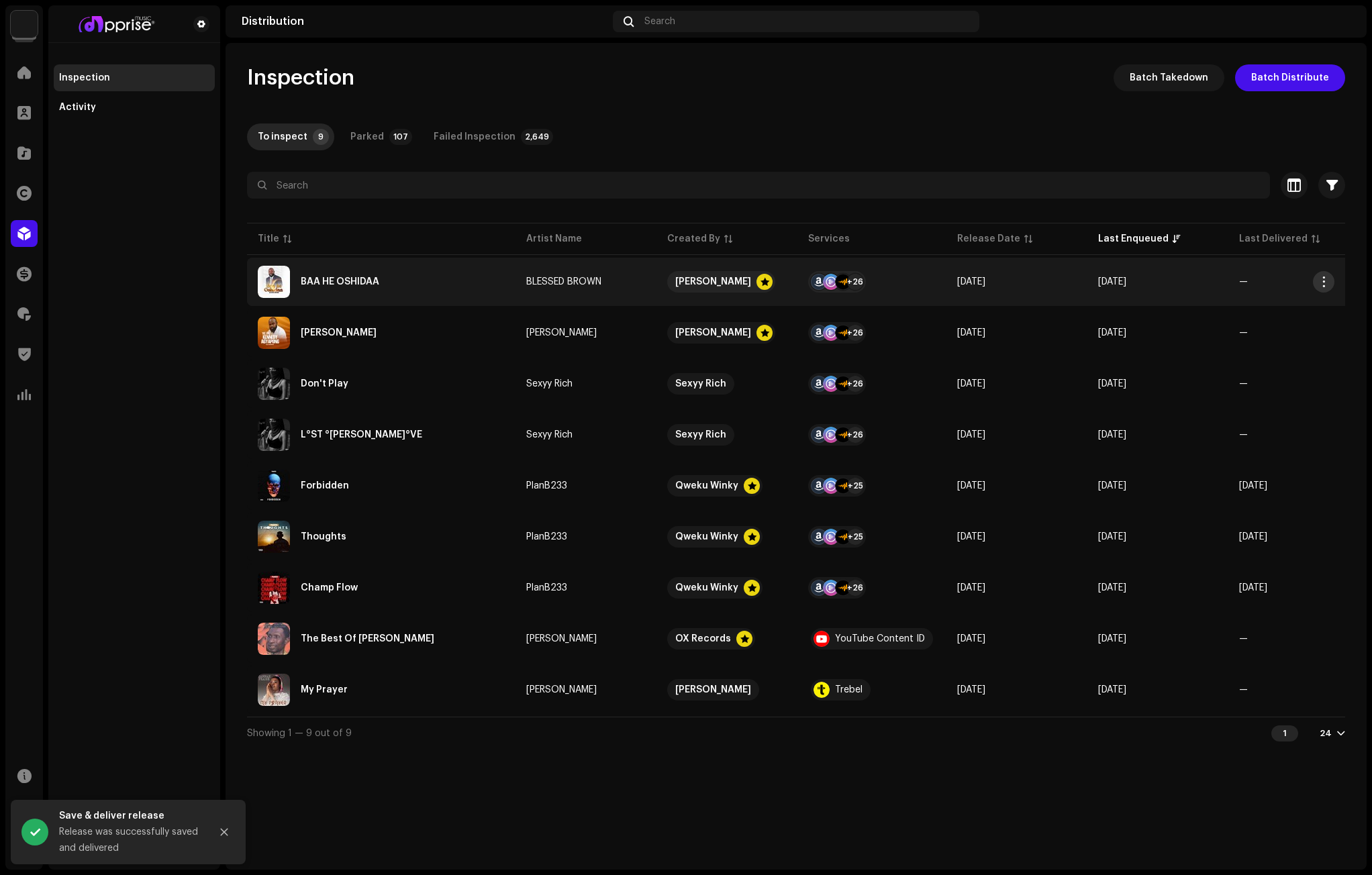
click at [1321, 276] on button "button" at bounding box center [1323, 281] width 22 height 22
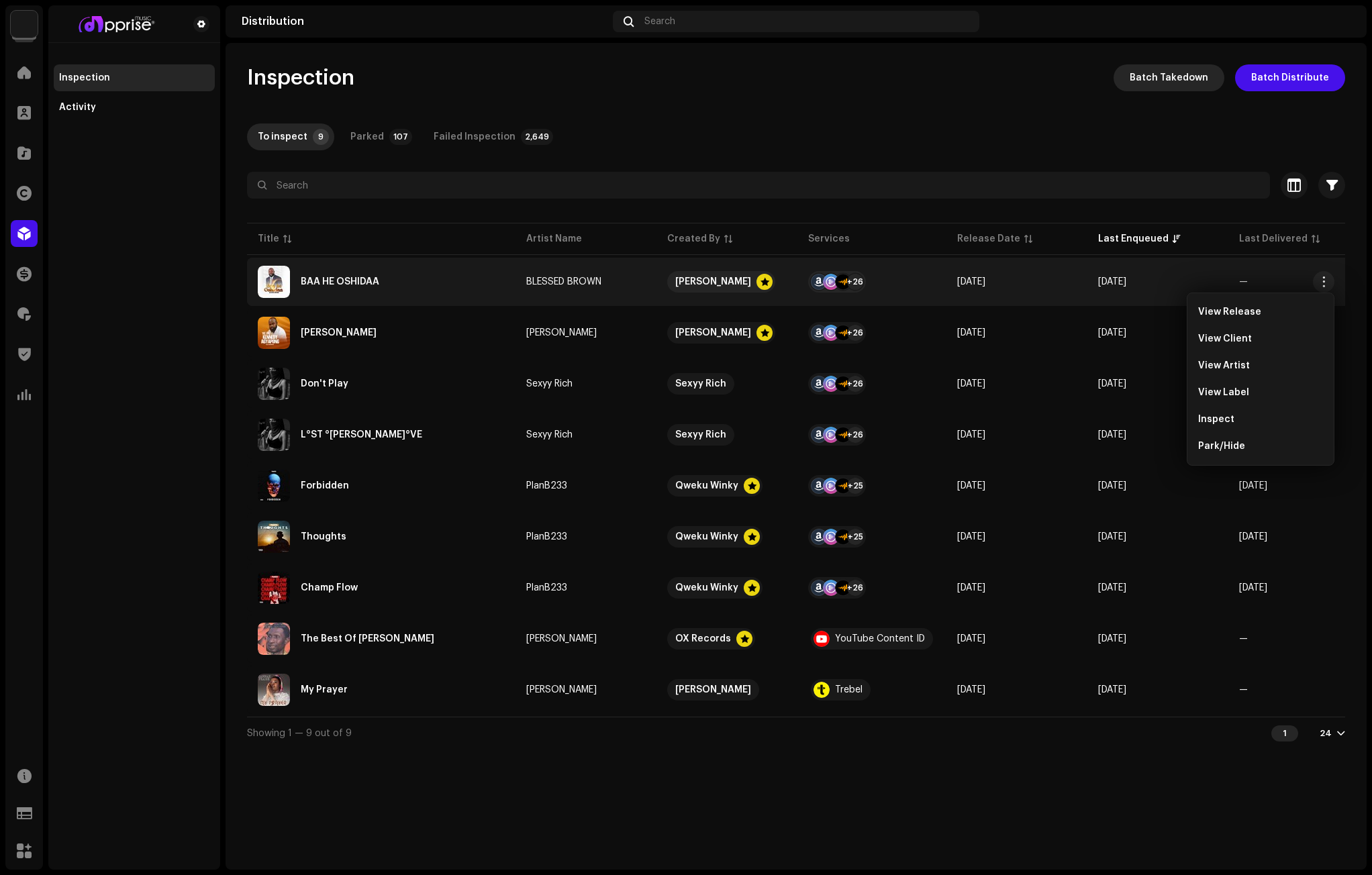
click at [1132, 75] on button "Batch Takedown" at bounding box center [1169, 78] width 111 height 27
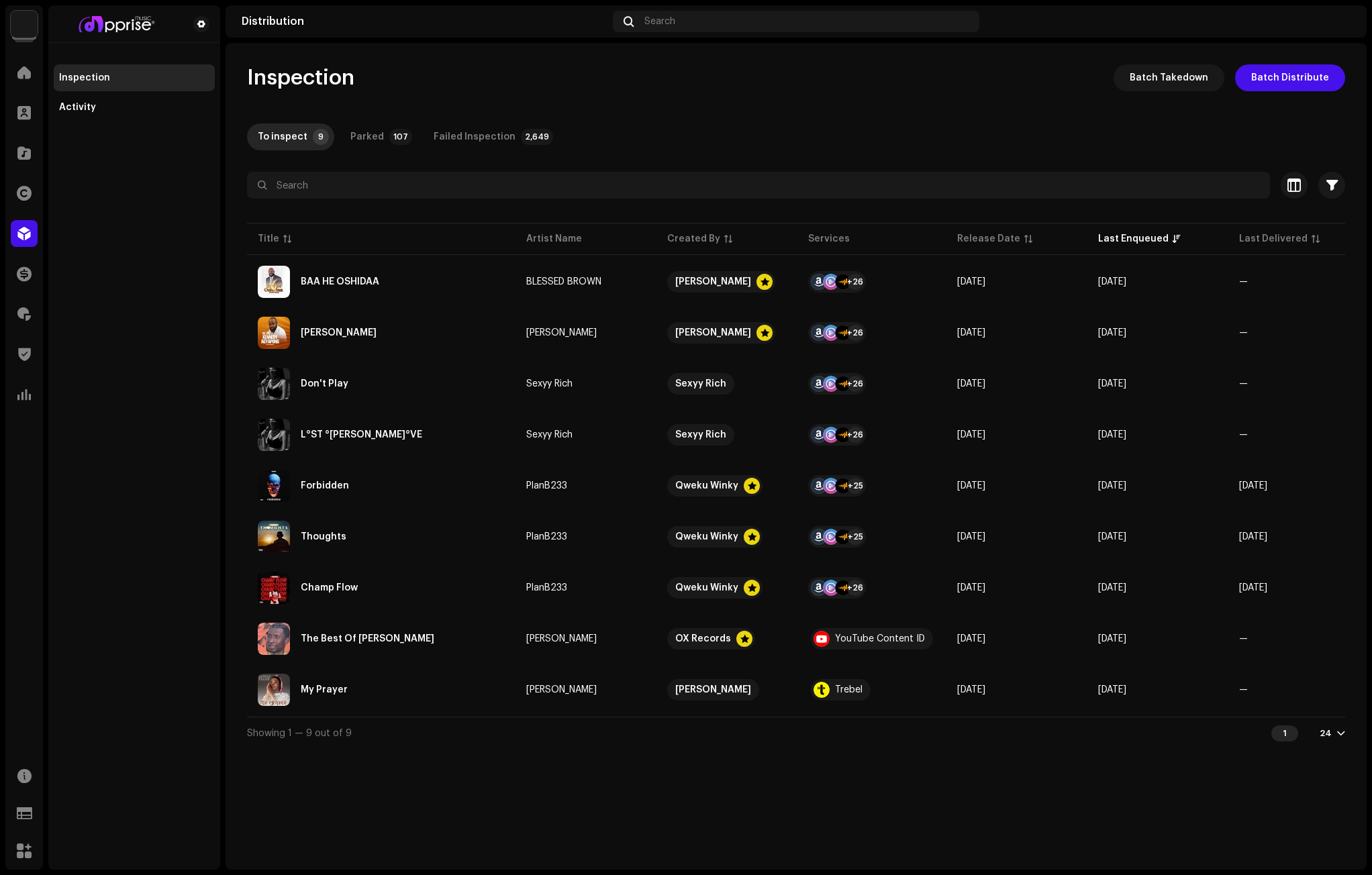
click at [1312, 341] on div "Batch Takedown Select Catalog Input IDs Select the catalog level and underlying…" at bounding box center [686, 438] width 1372 height 875
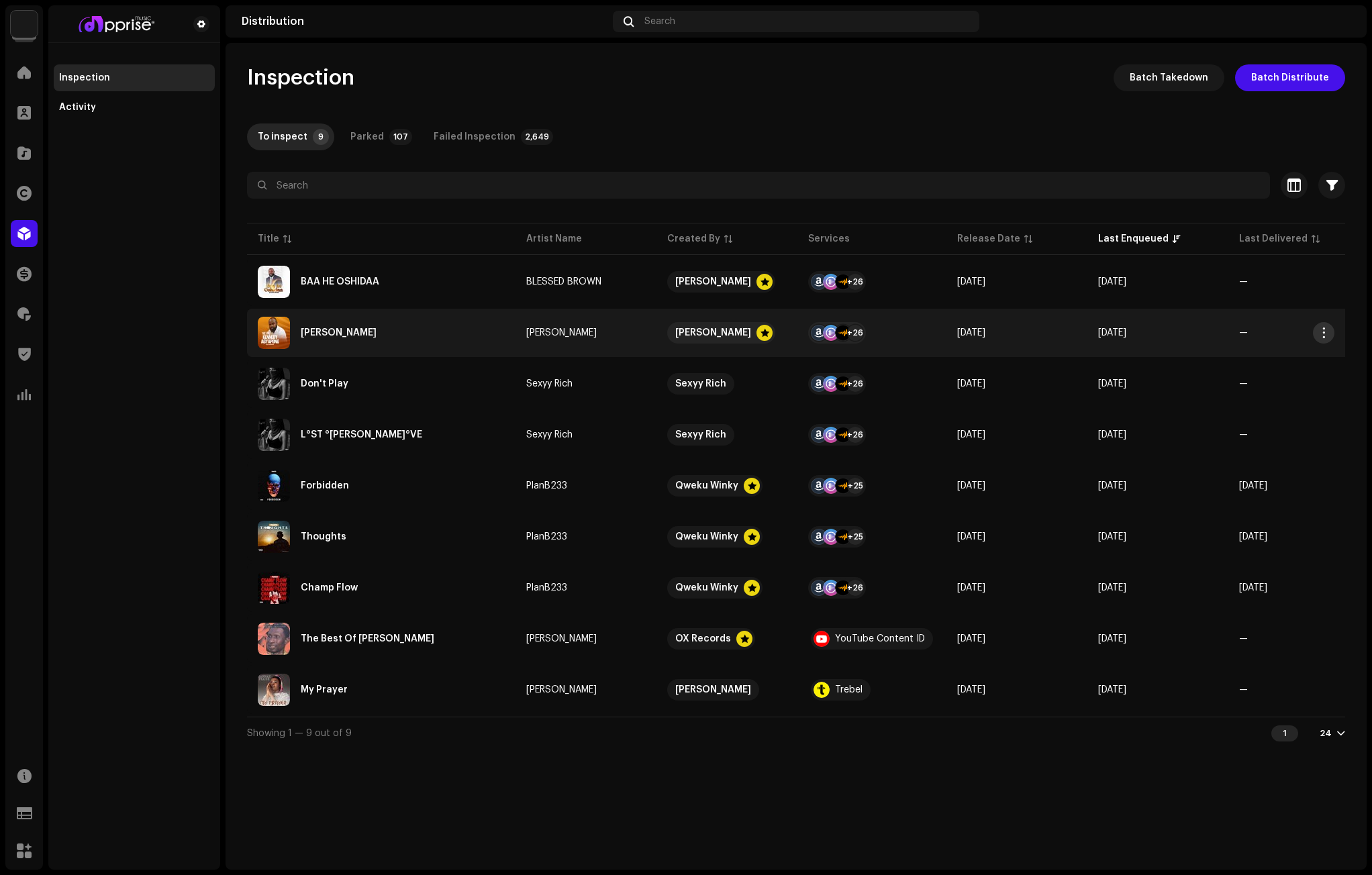
click at [1321, 335] on span "button" at bounding box center [1324, 333] width 10 height 10
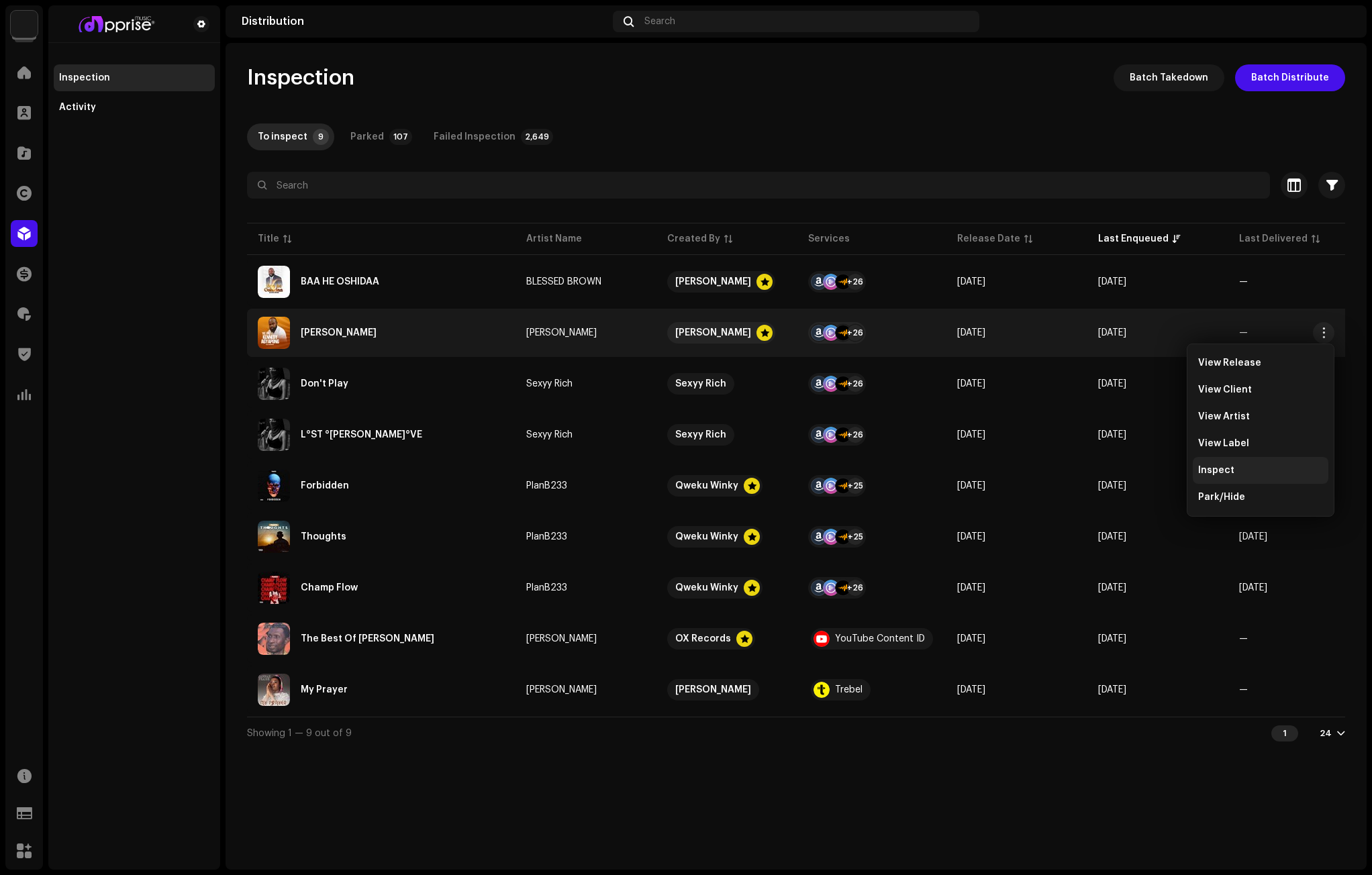
click at [1219, 473] on span "Inspect" at bounding box center [1217, 471] width 37 height 10
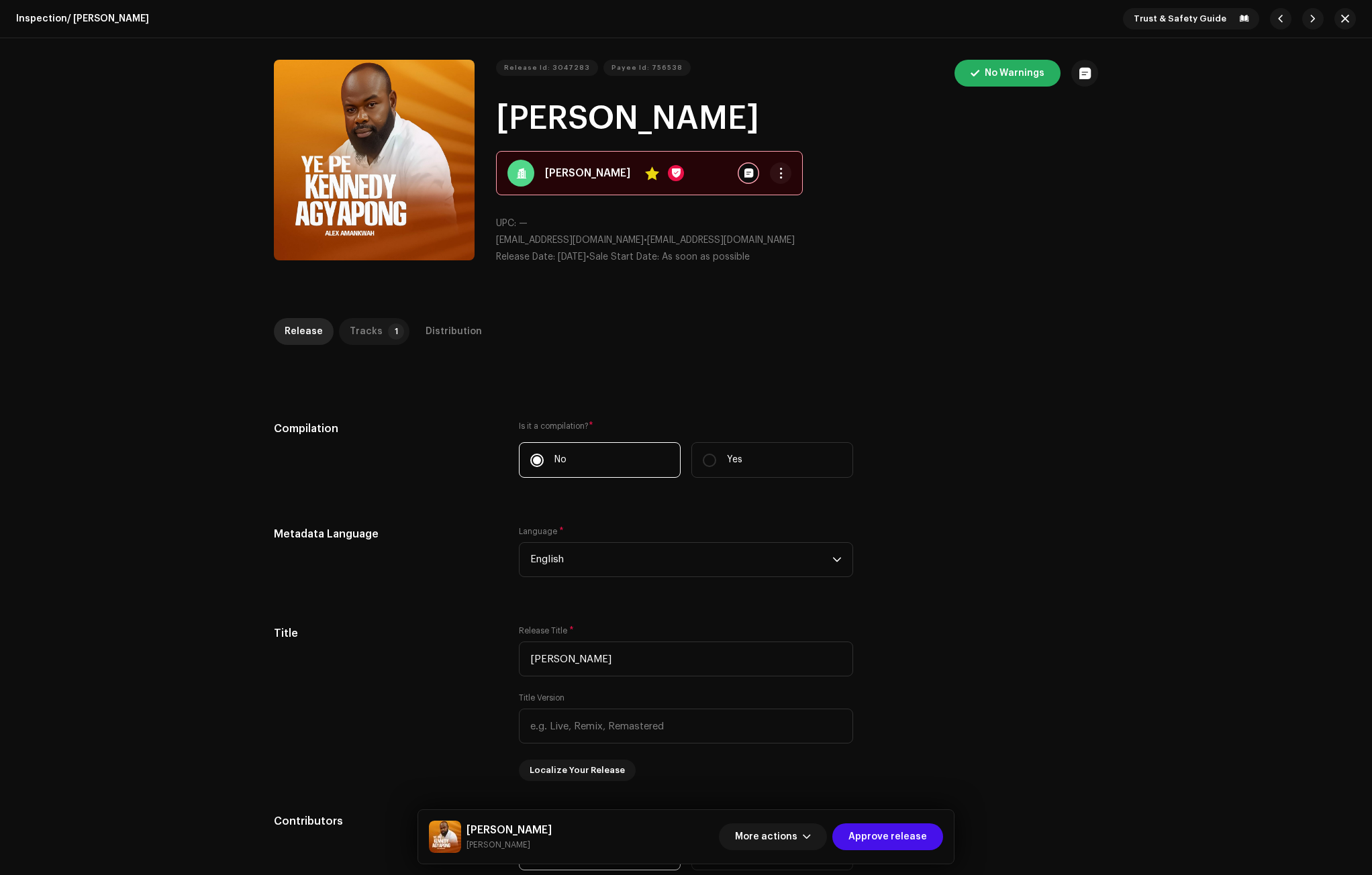
click at [350, 331] on div "Tracks" at bounding box center [366, 331] width 33 height 27
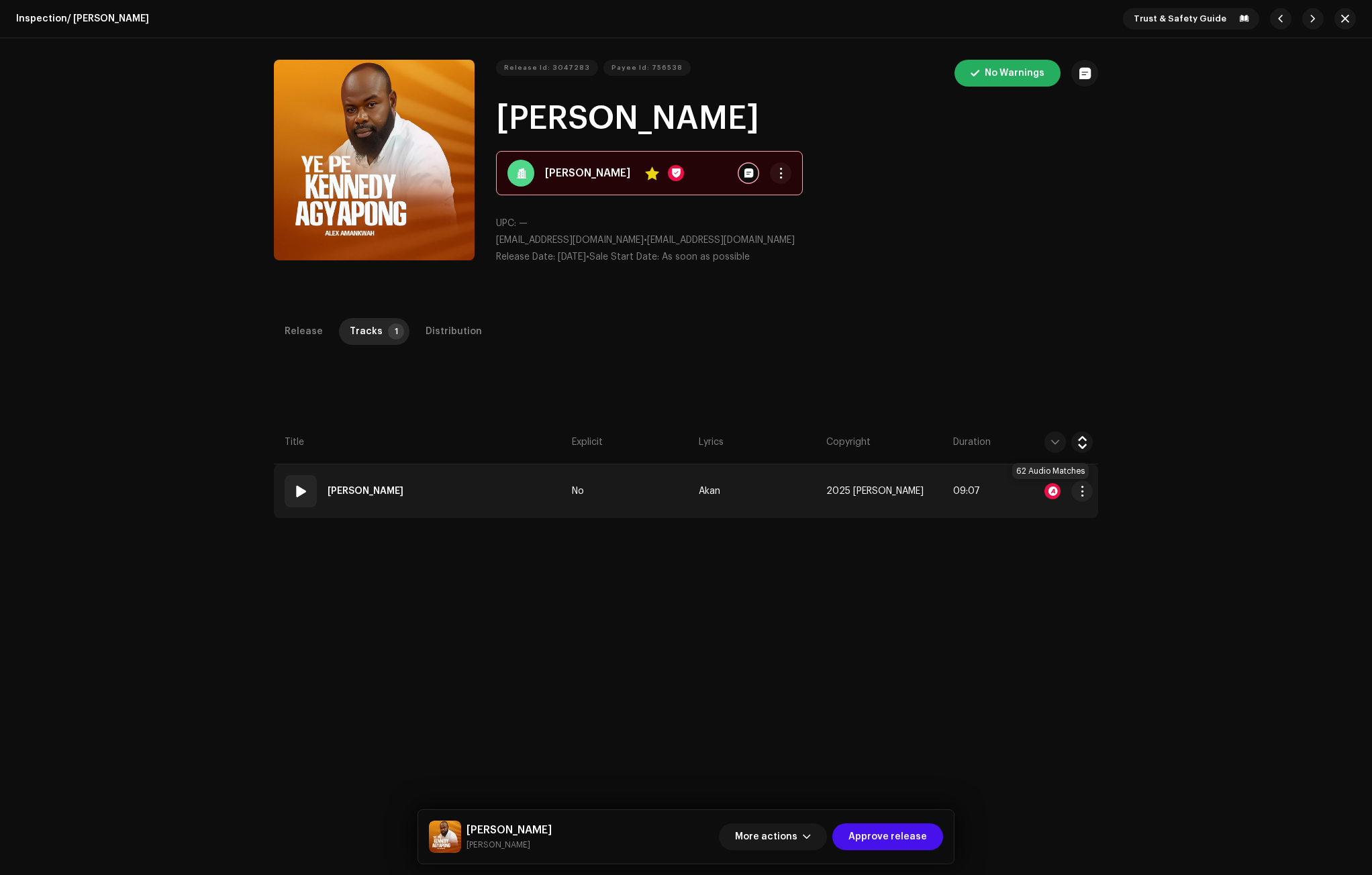
click at [1049, 488] on div at bounding box center [1052, 491] width 16 height 16
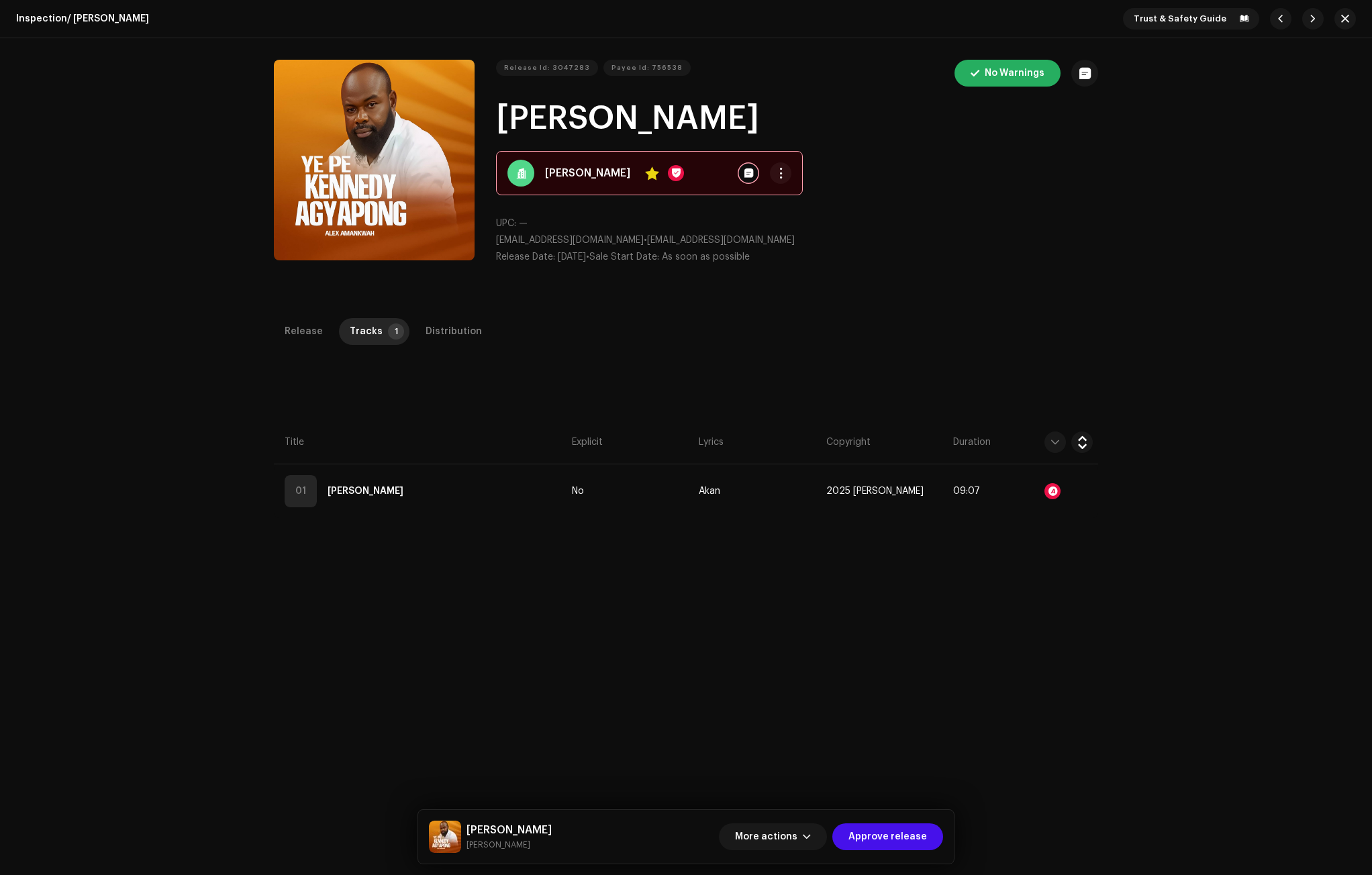
click at [1202, 418] on div "Audio Recognition by Remix/Sample 61 Cover Song 1 Speech ! All results require …" at bounding box center [686, 438] width 1372 height 875
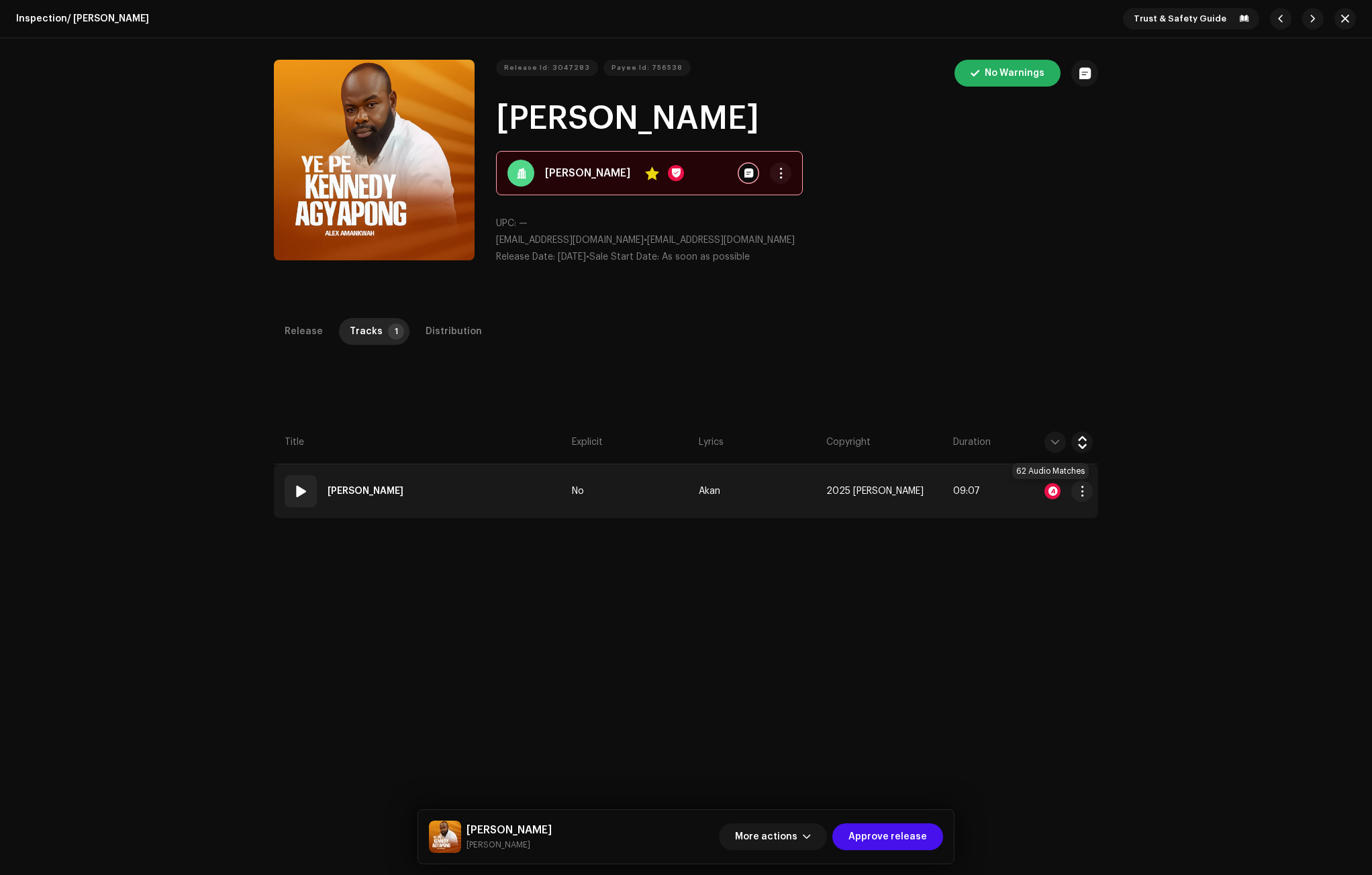
click at [1049, 489] on div at bounding box center [1052, 491] width 16 height 16
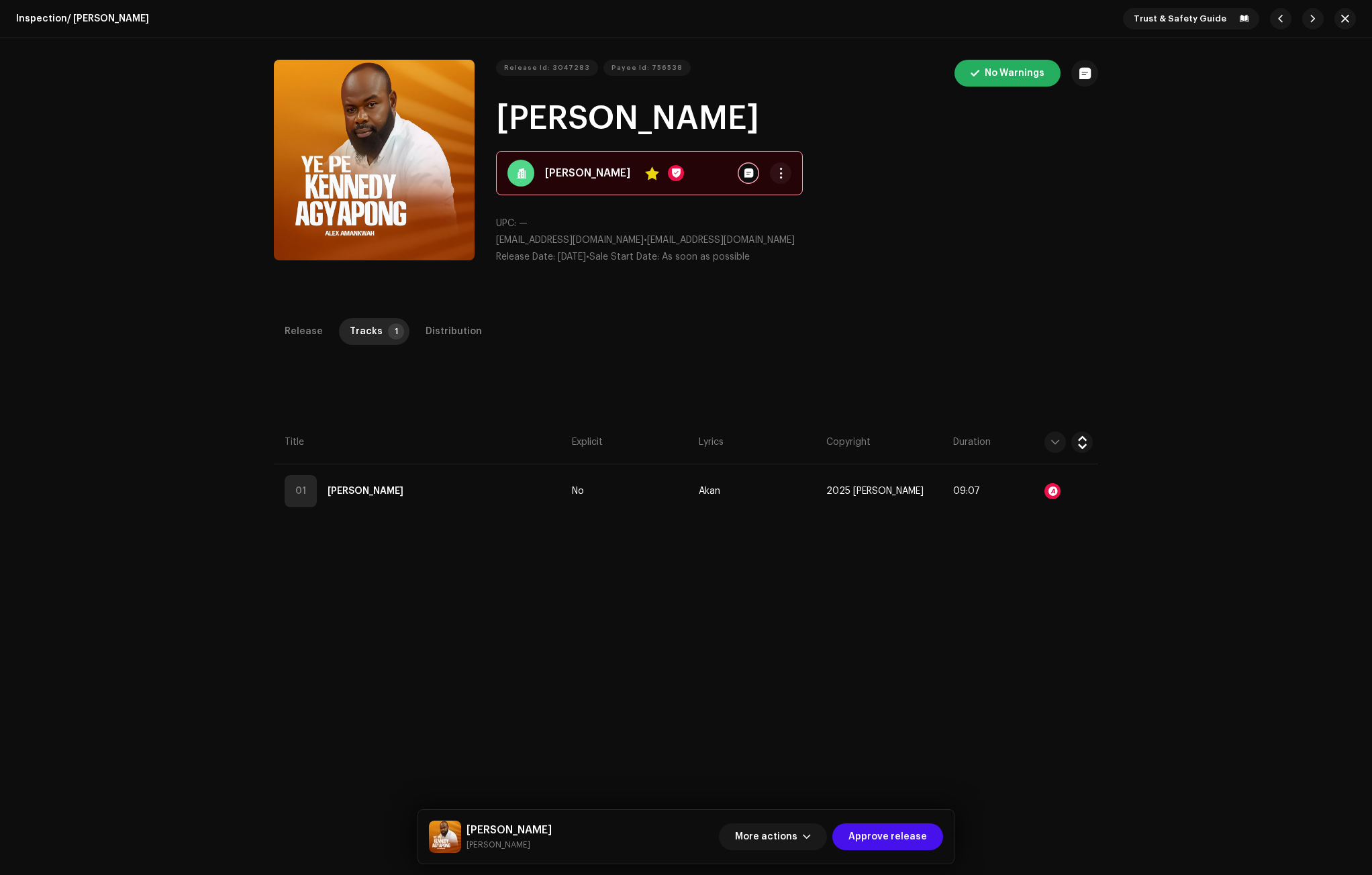
click at [1002, 278] on div "Audio Recognition by Remix/Sample 61 Cover Song 1 Speech ! All results require …" at bounding box center [686, 438] width 1372 height 875
click at [1341, 19] on span "button" at bounding box center [1345, 18] width 8 height 10
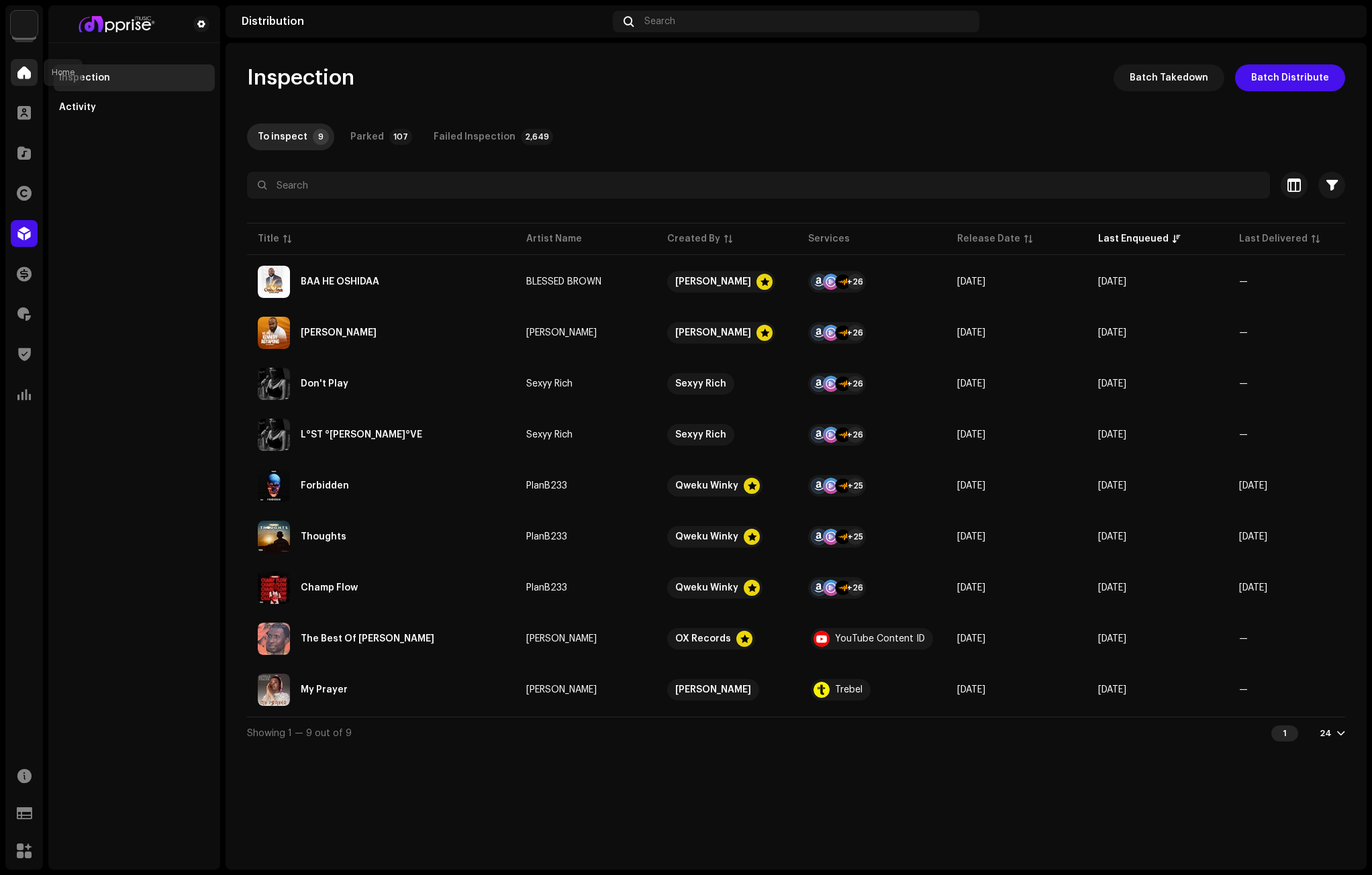
click at [23, 71] on span at bounding box center [24, 72] width 13 height 10
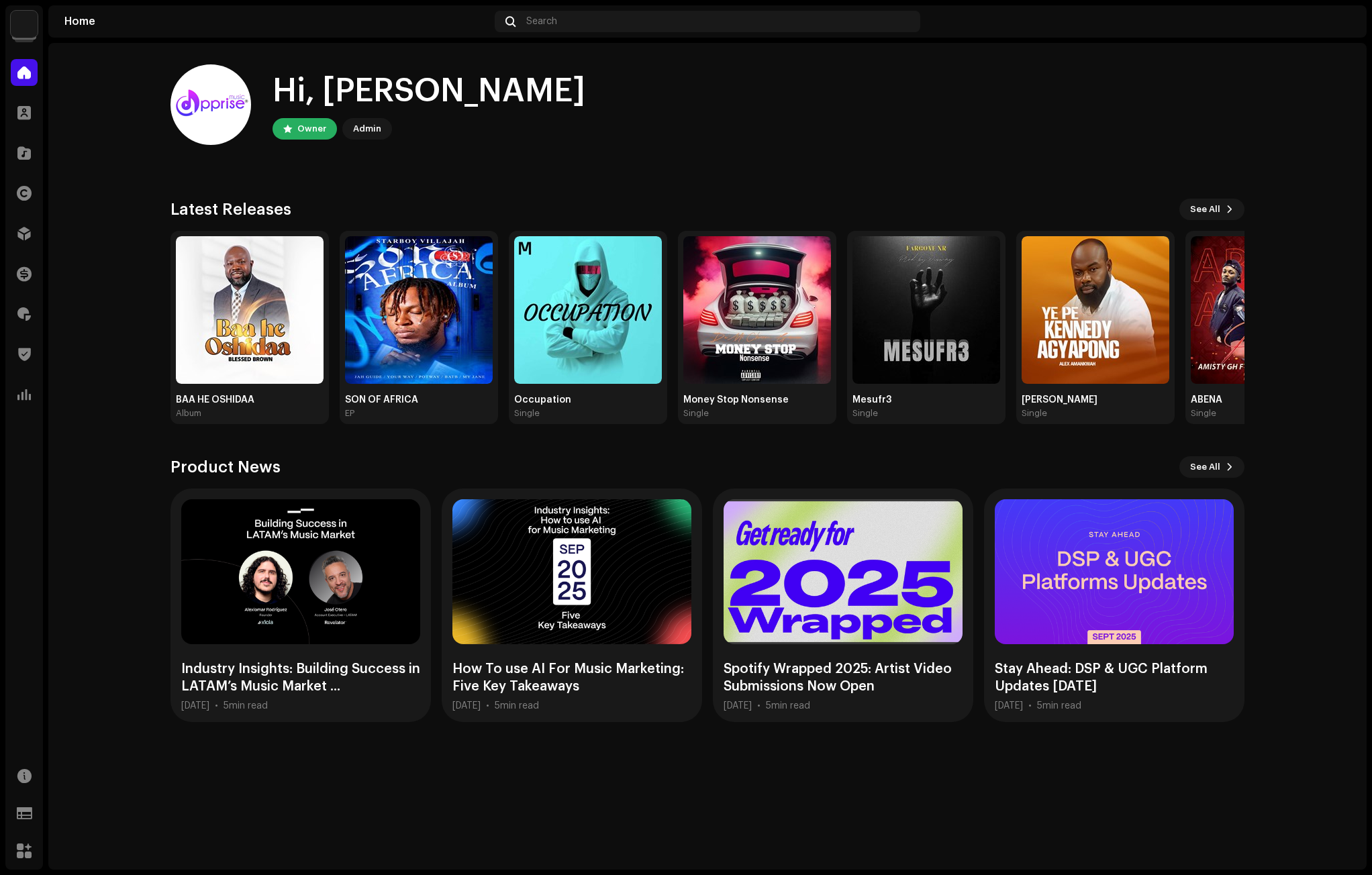
click at [1154, 78] on div "Hi, [PERSON_NAME] Owner Admin" at bounding box center [708, 105] width 1074 height 80
